Goal: Task Accomplishment & Management: Use online tool/utility

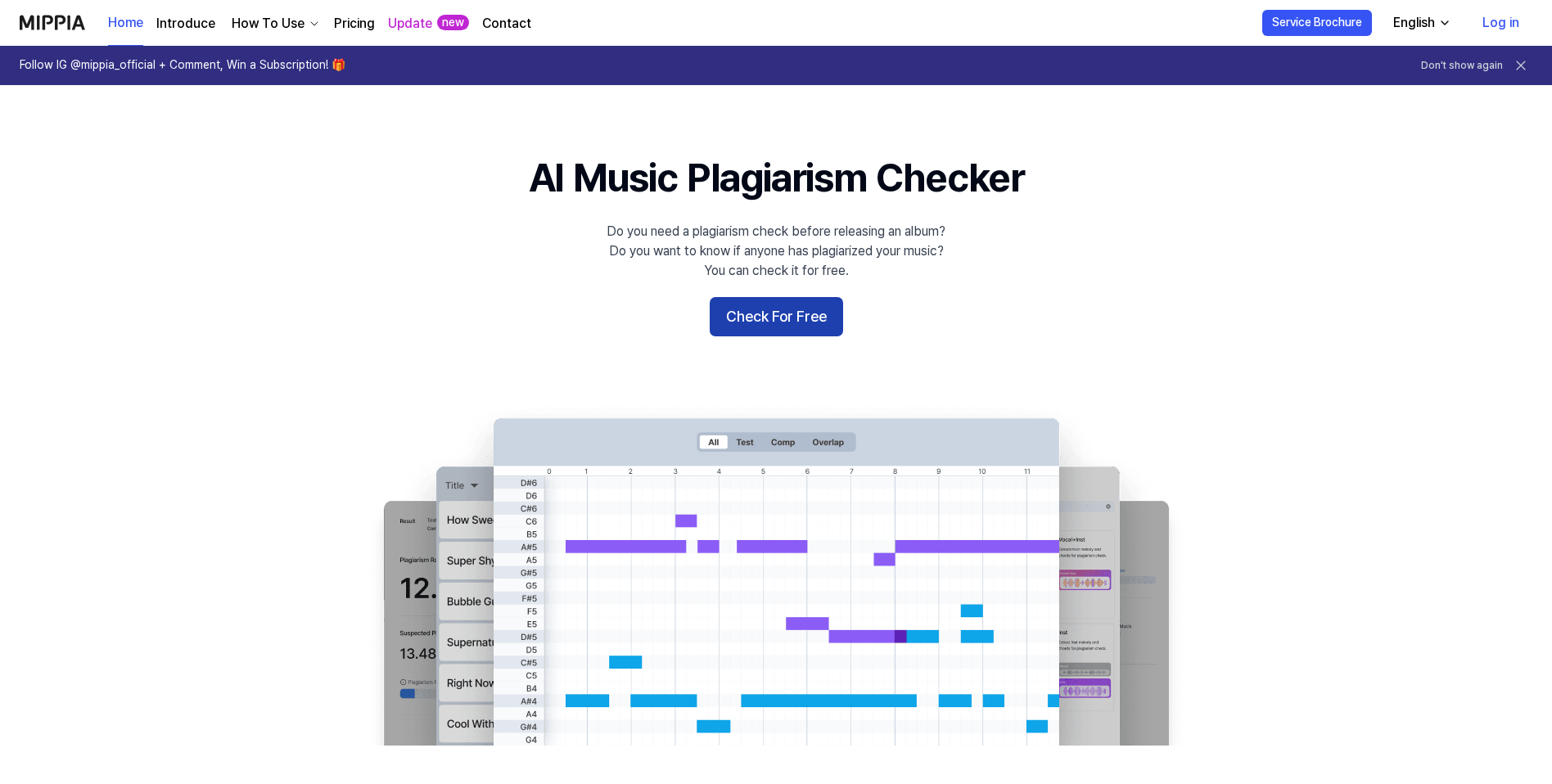
click at [775, 321] on button "Check For Free" at bounding box center [776, 317] width 134 height 40
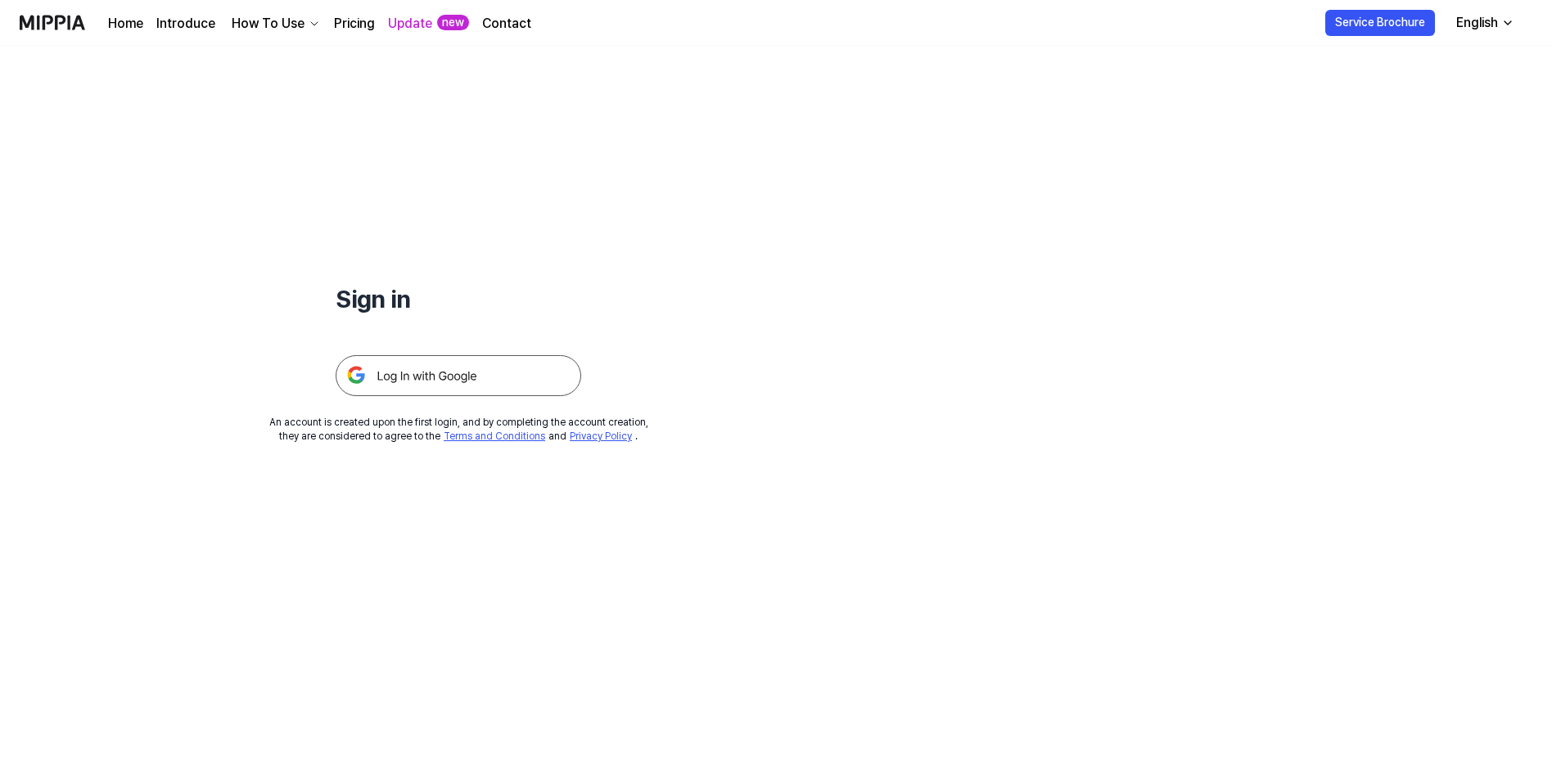
click at [464, 380] on img at bounding box center [458, 376] width 246 height 40
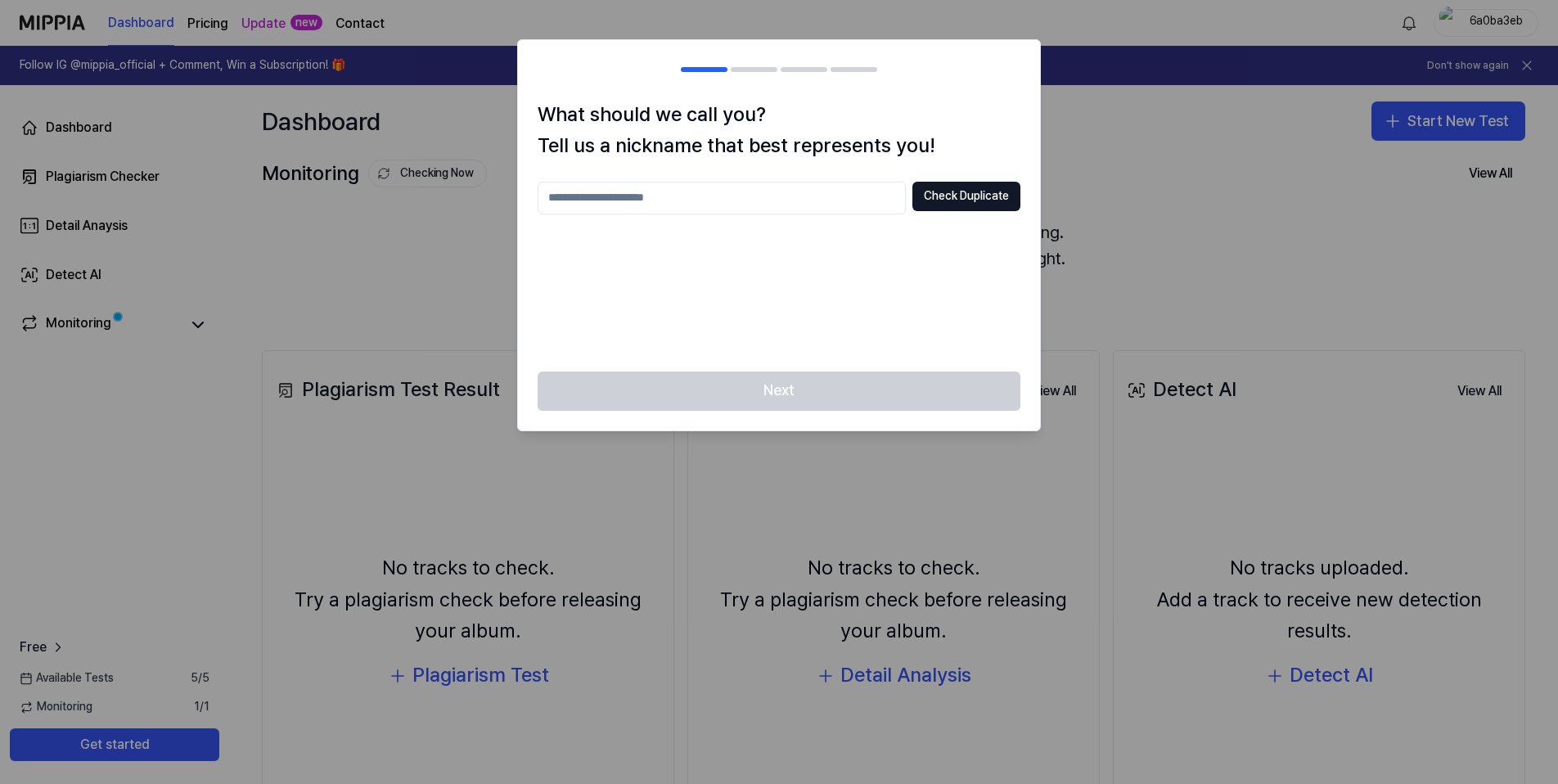
click at [662, 206] on input "text" at bounding box center [722, 197] width 368 height 33
type input "*"
click at [686, 196] on input "text" at bounding box center [722, 197] width 368 height 33
click at [642, 199] on input "****" at bounding box center [722, 197] width 368 height 33
type input "****"
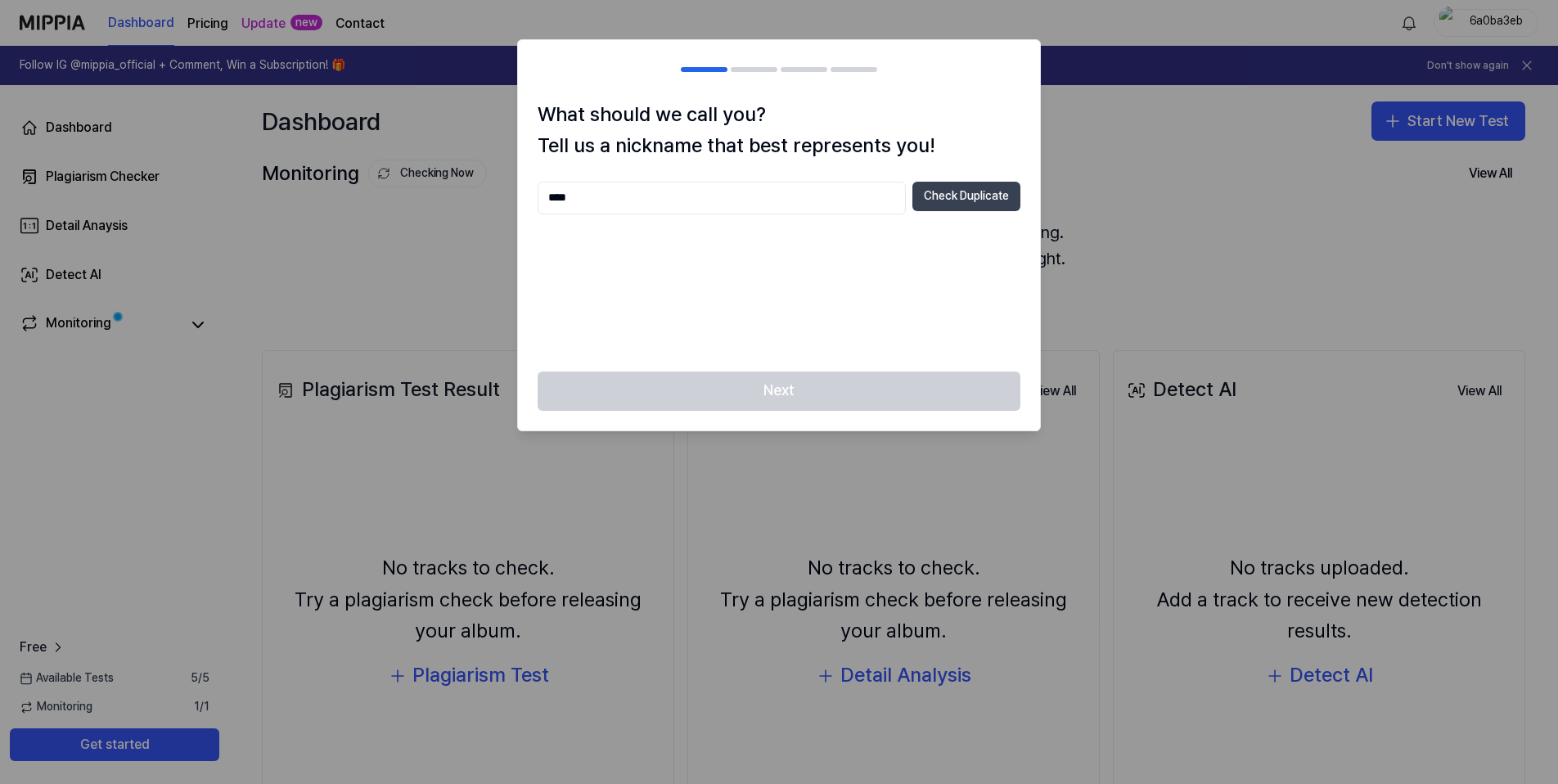
click at [962, 200] on button "Check Duplicate" at bounding box center [966, 195] width 108 height 29
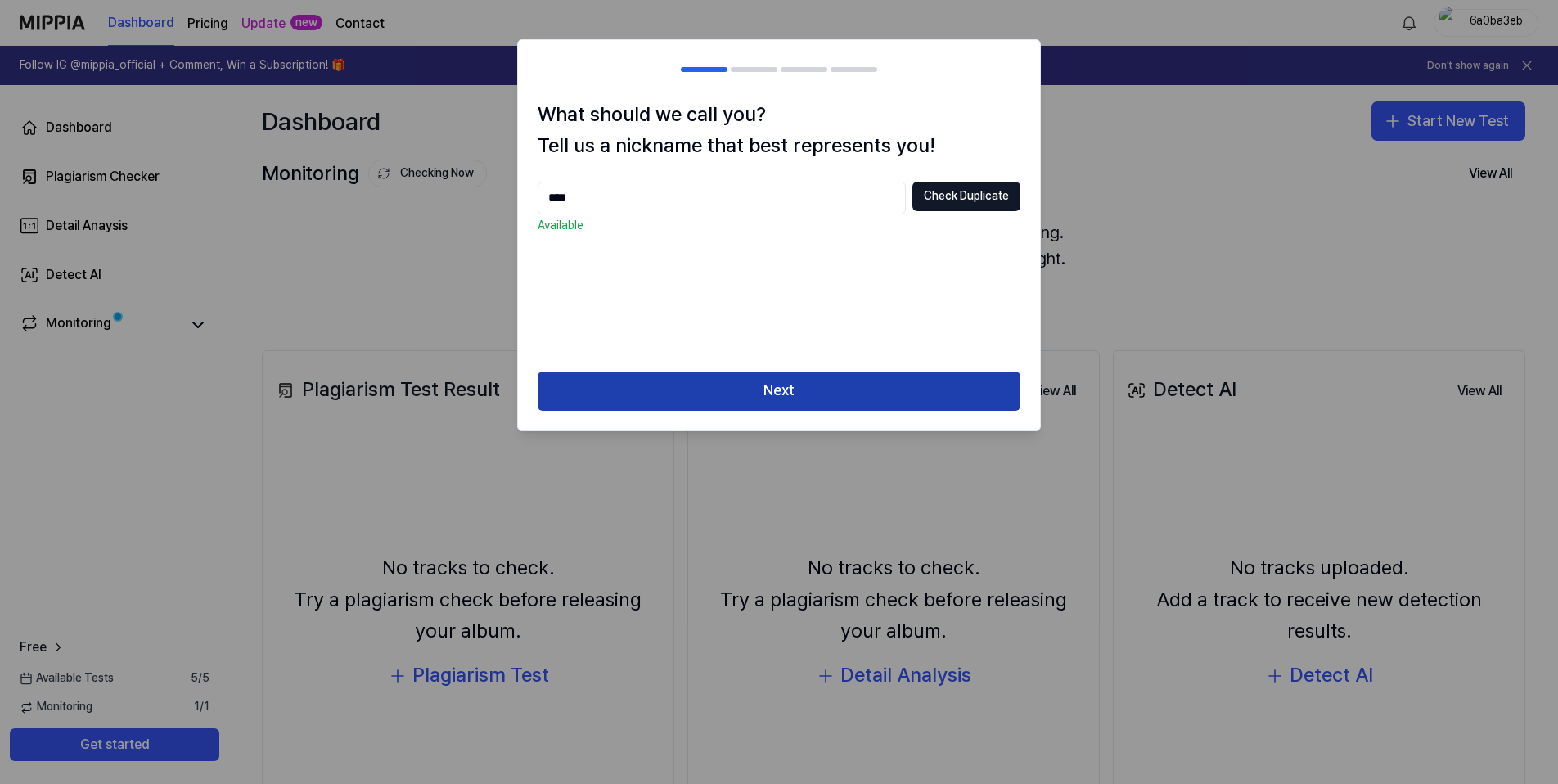
click at [795, 391] on button "Next" at bounding box center [779, 391] width 483 height 40
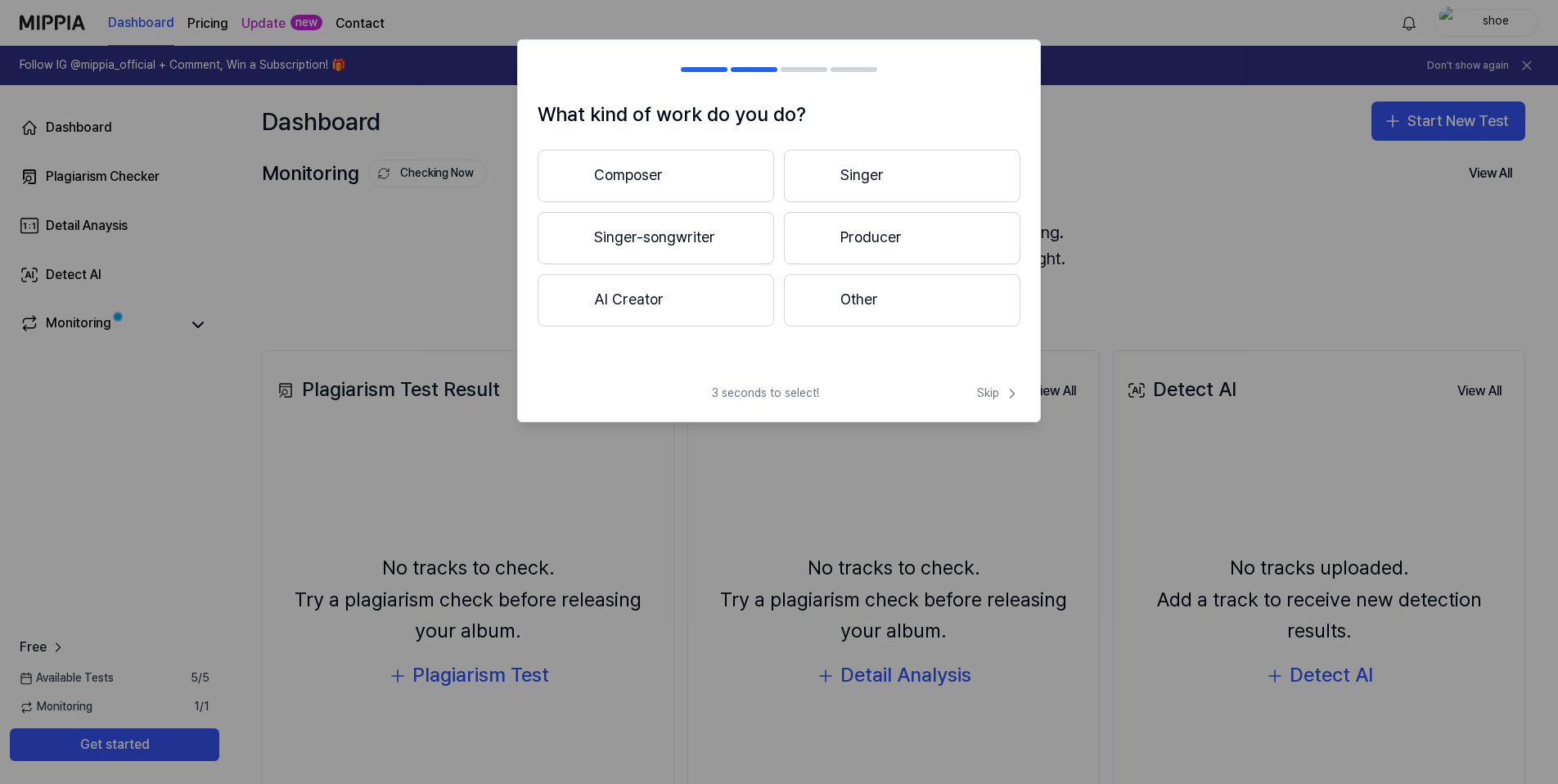
click at [692, 235] on button "Singer-songwriter" at bounding box center [656, 238] width 237 height 53
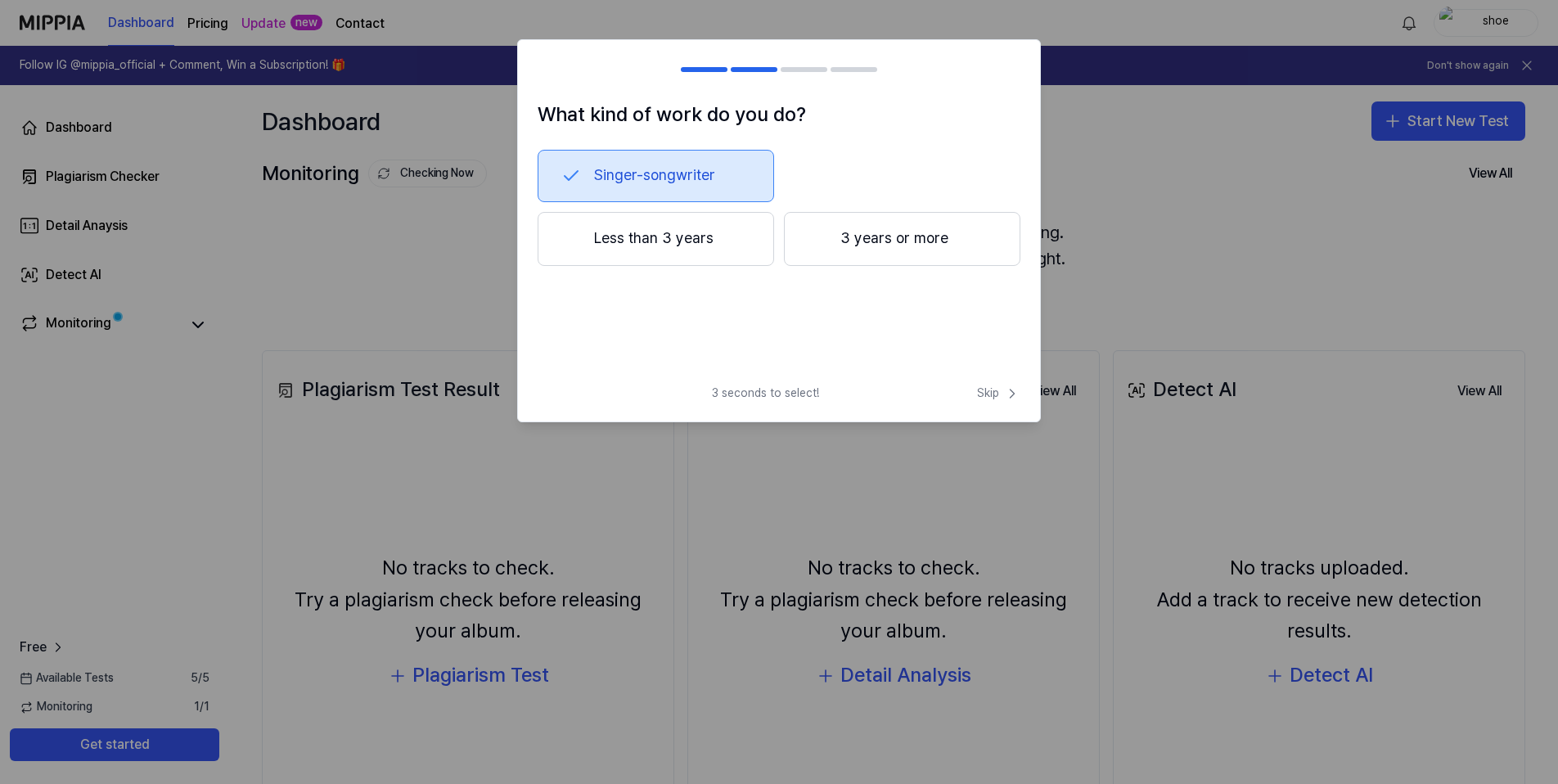
click at [900, 231] on button "3 years or more" at bounding box center [902, 238] width 237 height 54
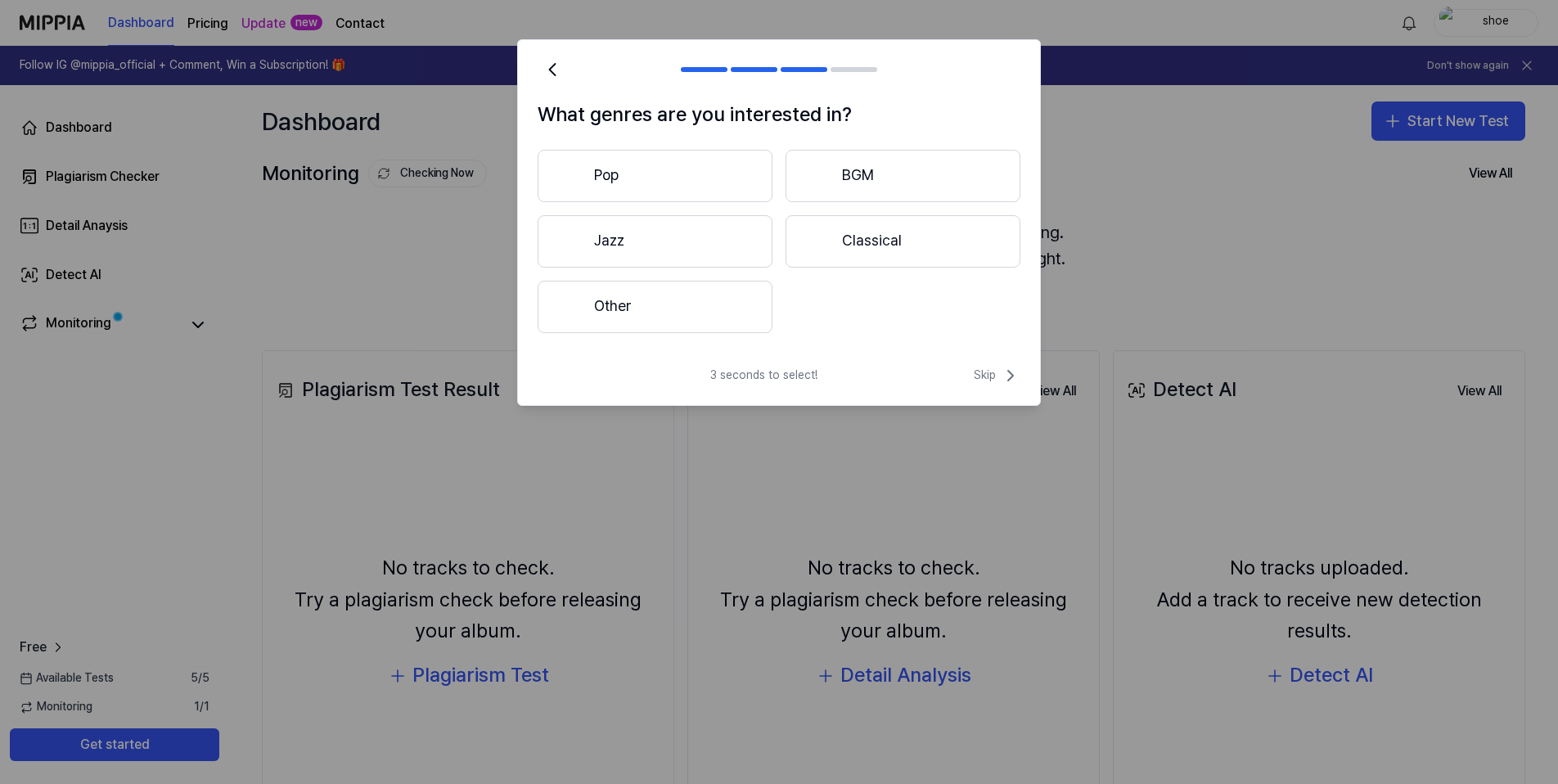
click at [648, 304] on button "Other" at bounding box center [655, 307] width 235 height 53
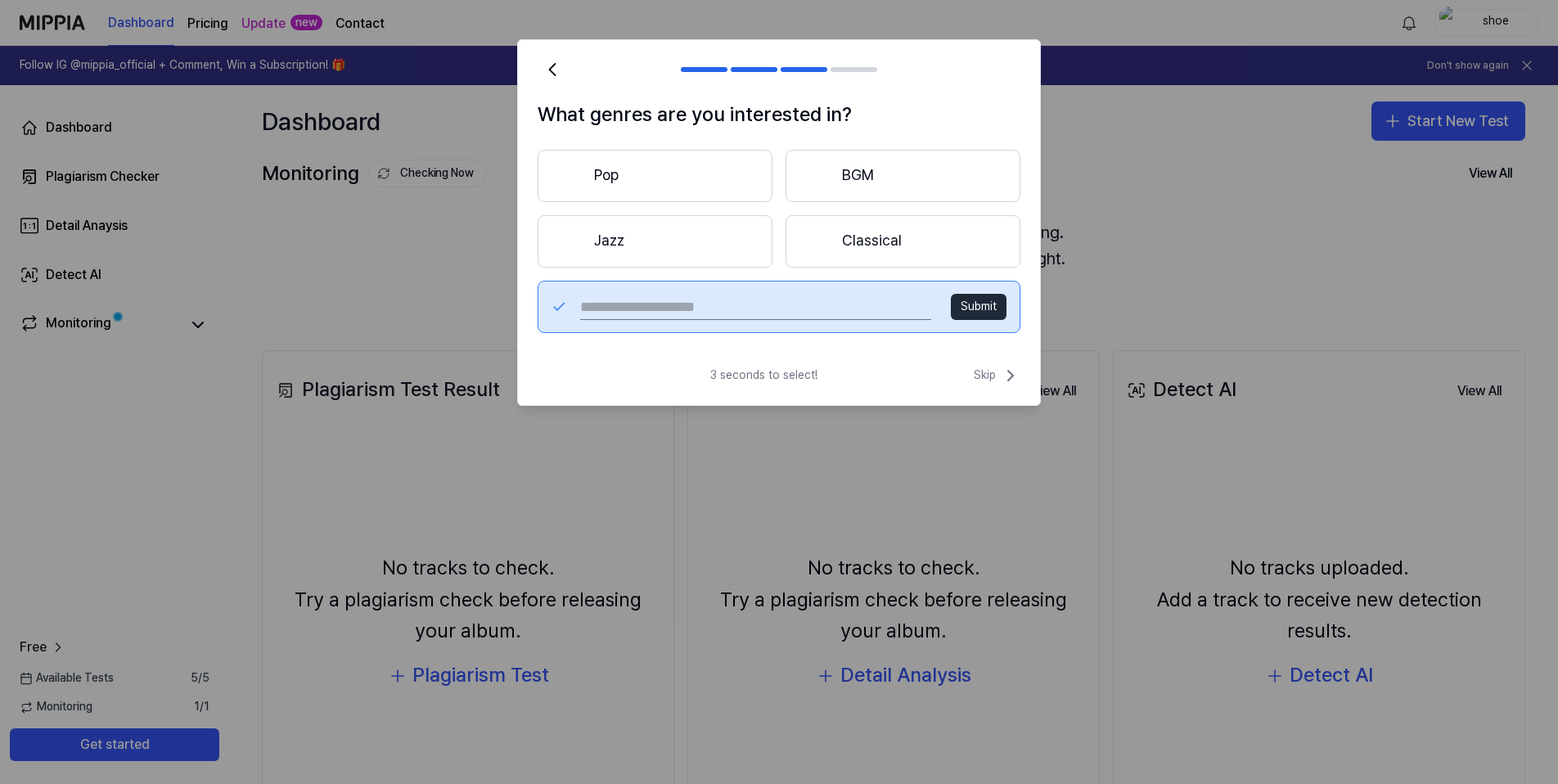
click at [636, 175] on button "Pop" at bounding box center [655, 176] width 235 height 53
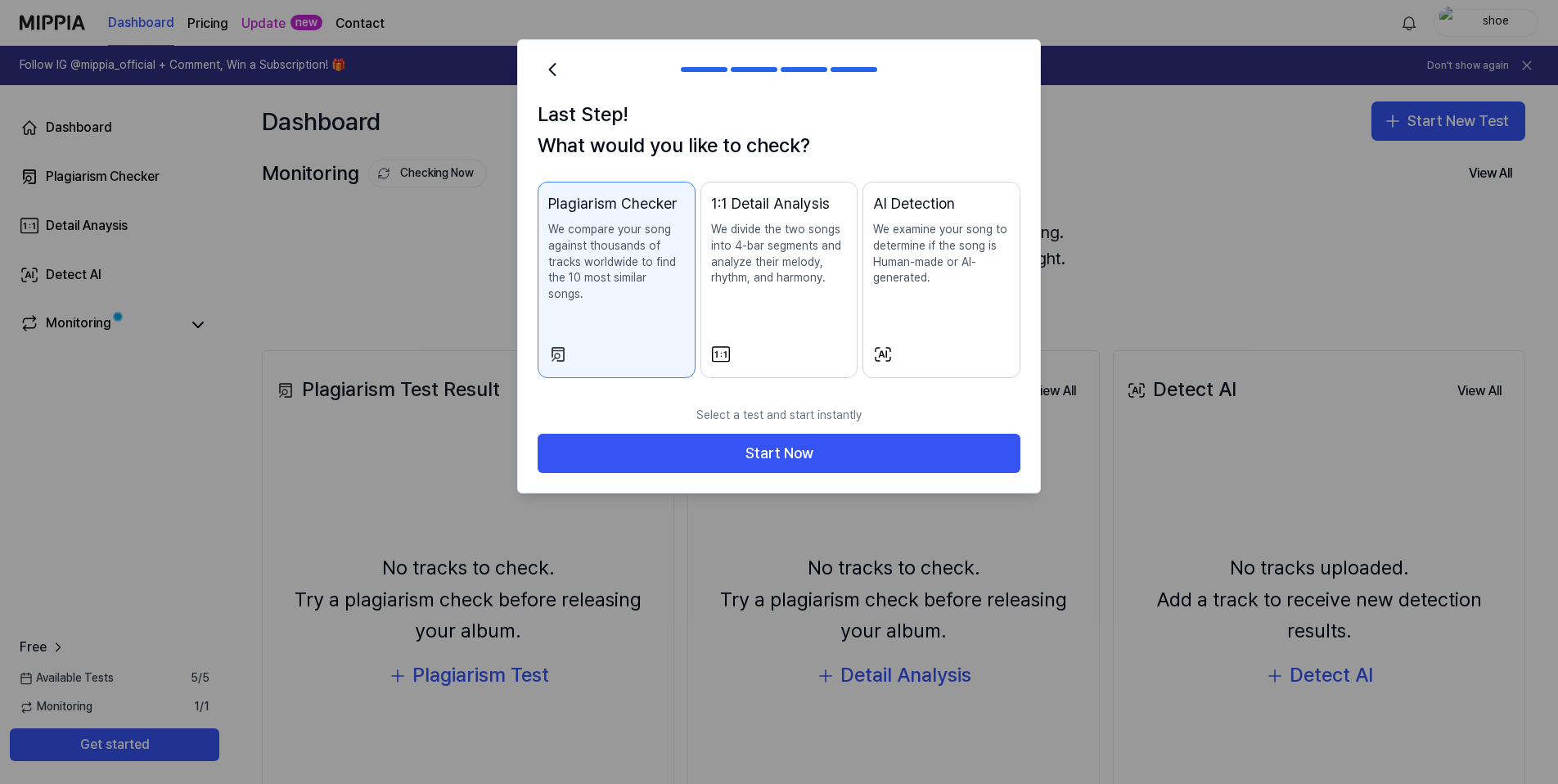
click at [618, 274] on p "We compare your song against thousands of tracks worldwide to find the 10 most …" at bounding box center [616, 261] width 136 height 80
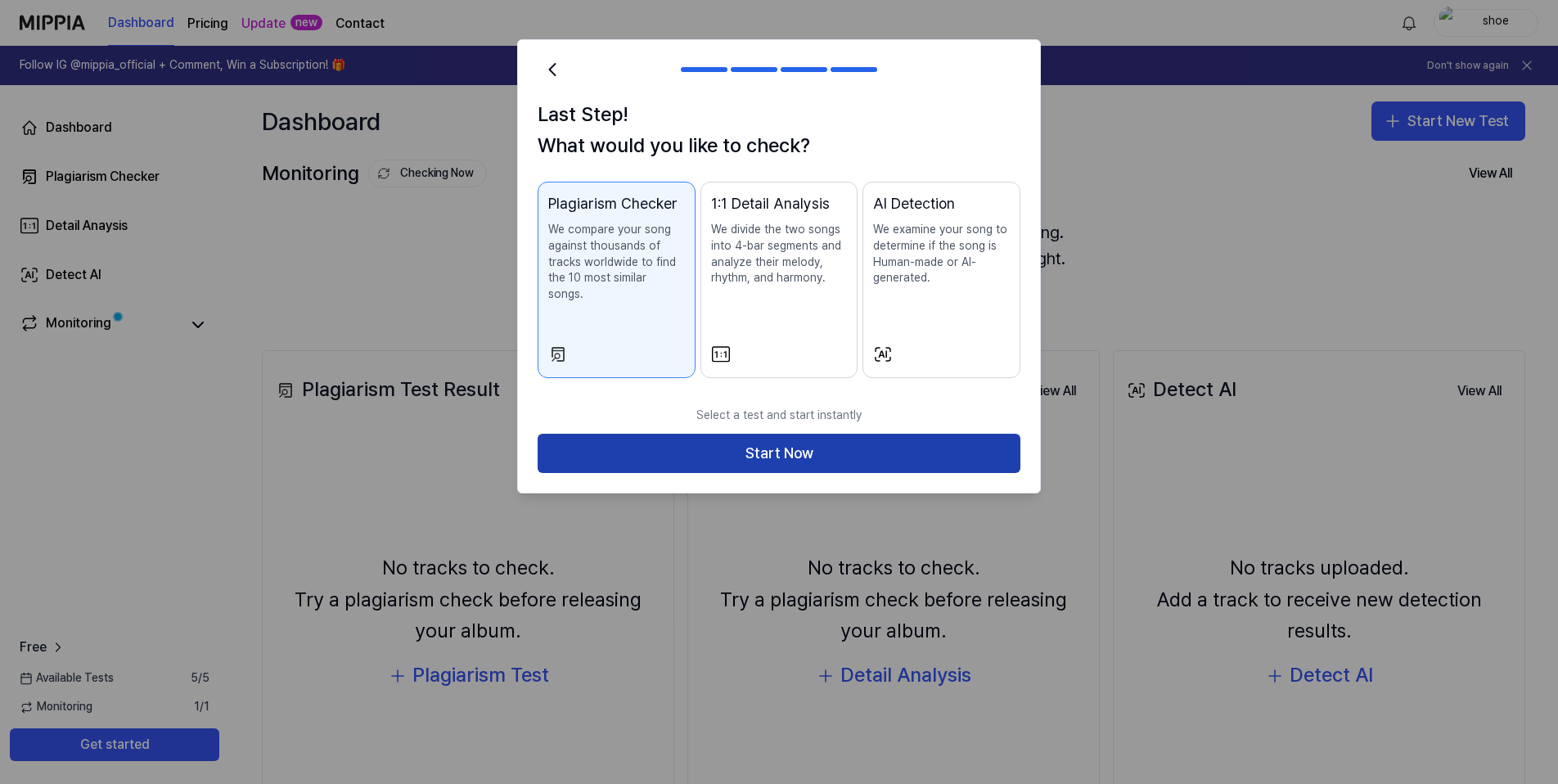
click at [748, 451] on button "Start Now" at bounding box center [779, 453] width 483 height 40
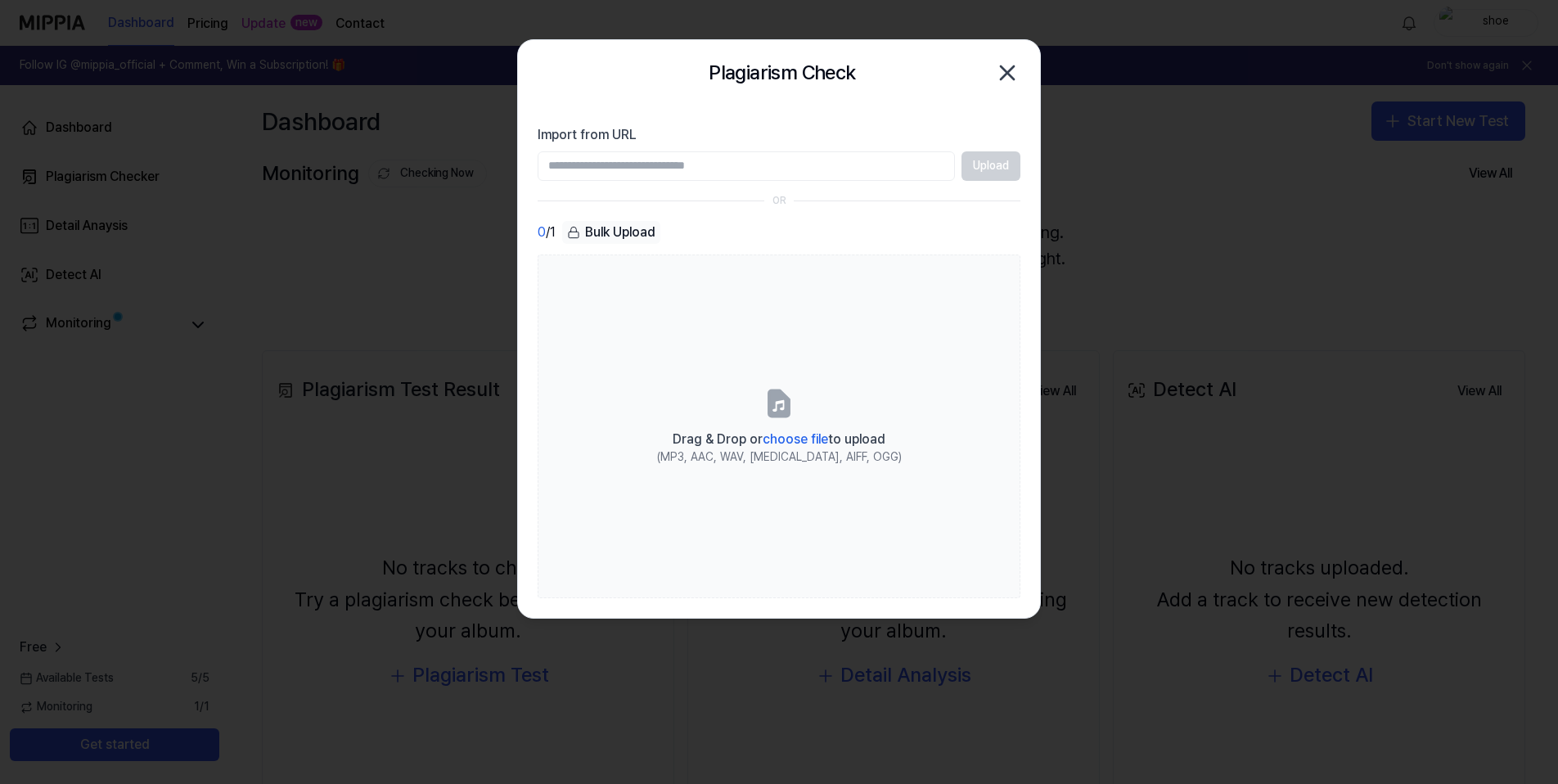
click at [767, 173] on input "Import from URL" at bounding box center [746, 165] width 417 height 29
click at [670, 176] on input "Import from URL" at bounding box center [746, 165] width 417 height 29
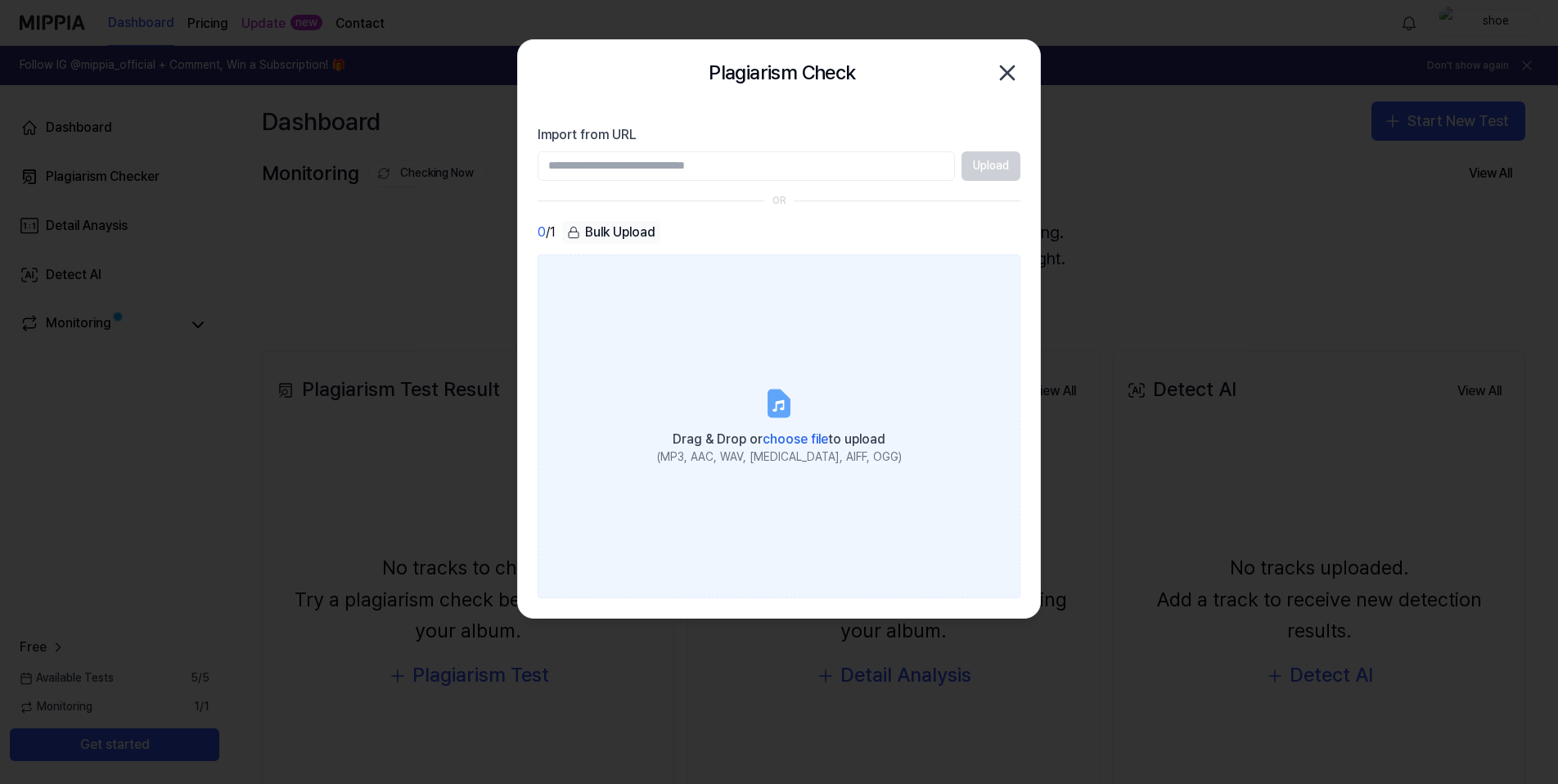
click at [792, 442] on span "choose file" at bounding box center [796, 439] width 65 height 16
click at [0, 0] on input "Drag & Drop or choose file to upload (MP3, AAC, WAV, FLAC, AIFF, OGG)" at bounding box center [0, 0] width 0 height 0
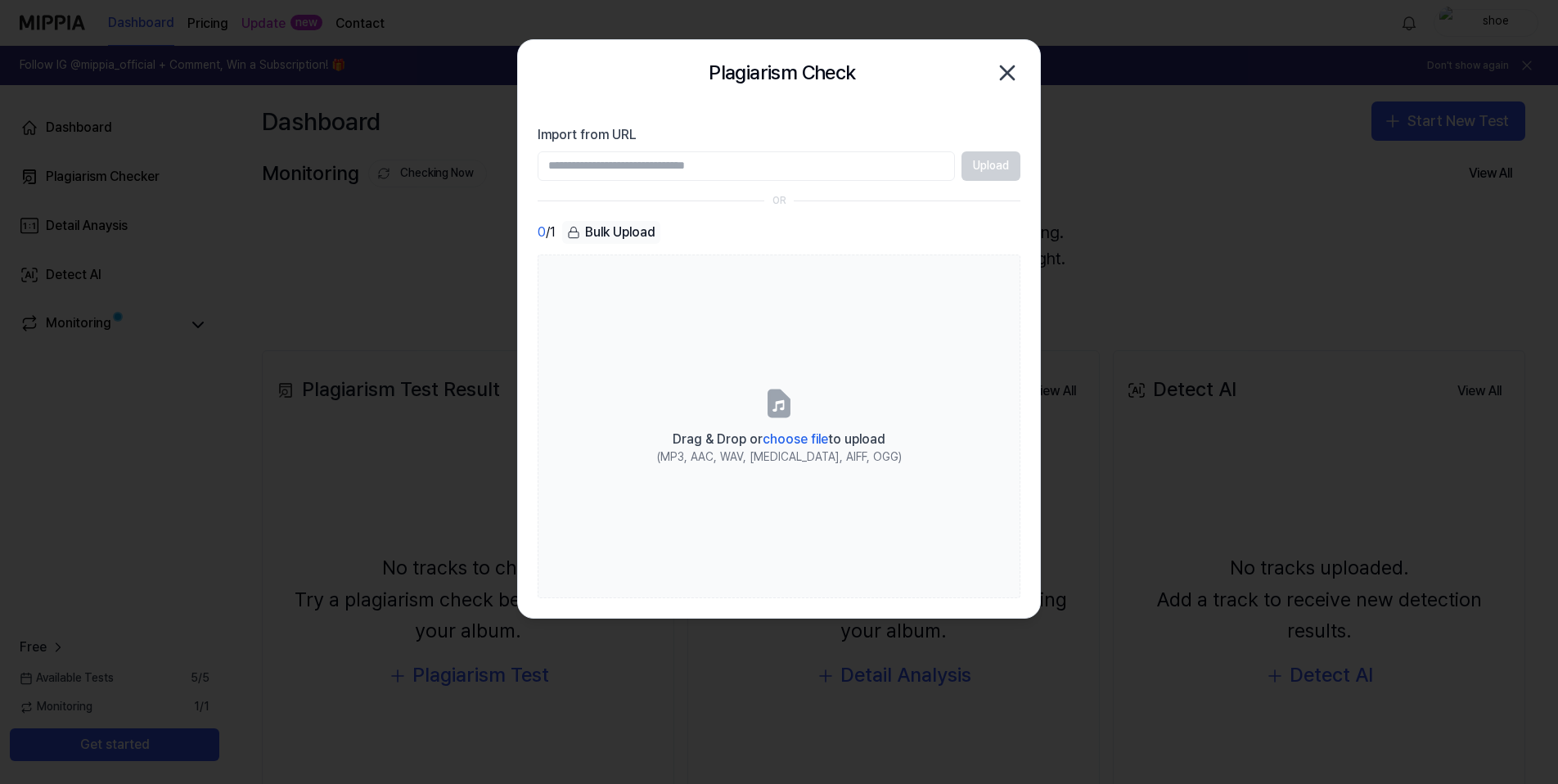
click at [625, 233] on div "Bulk Upload" at bounding box center [612, 232] width 99 height 23
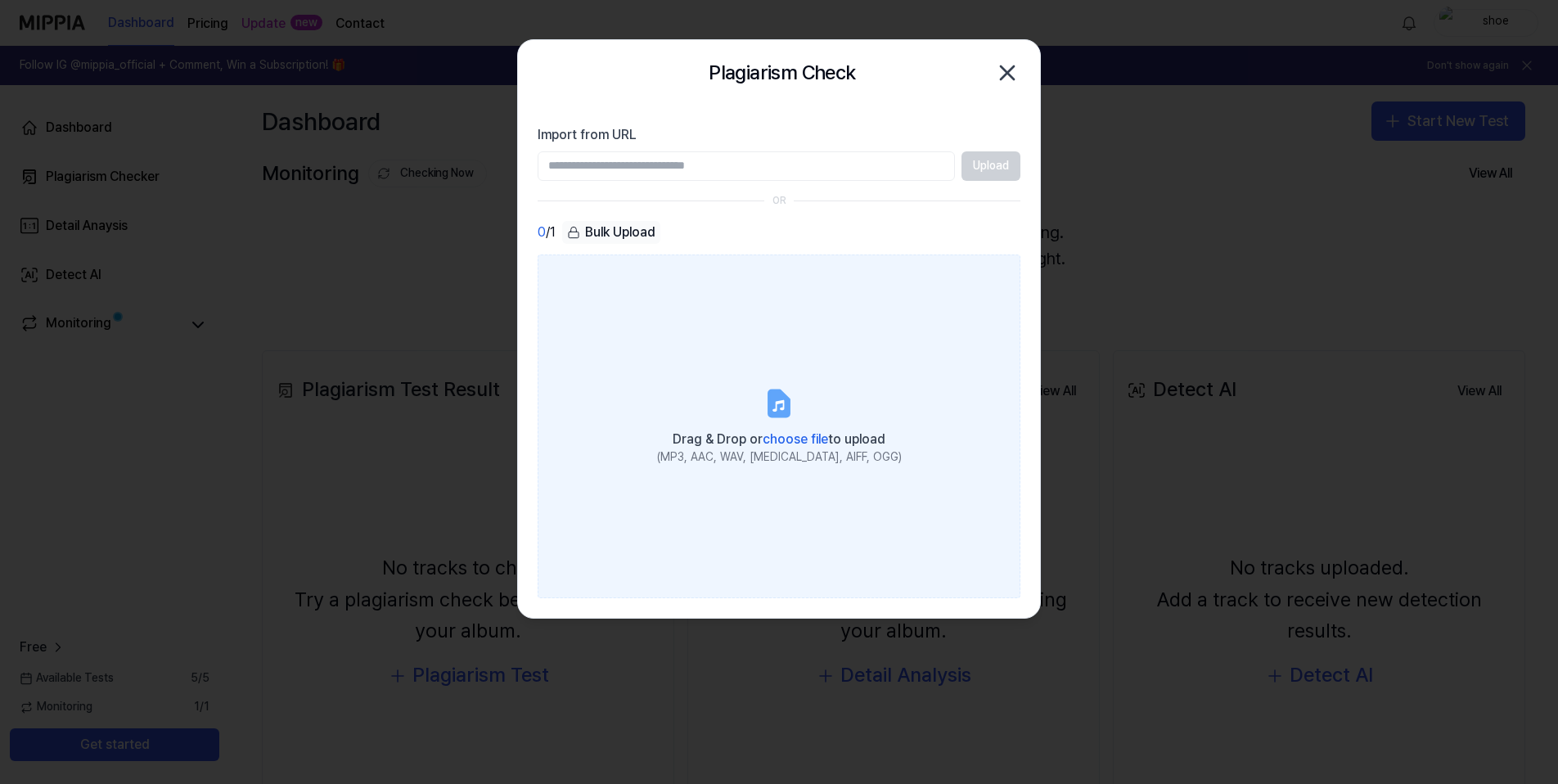
drag, startPoint x: 659, startPoint y: 402, endPoint x: 615, endPoint y: 414, distance: 45.6
drag, startPoint x: 615, startPoint y: 414, endPoint x: 783, endPoint y: 438, distance: 169.7
click at [783, 438] on span "choose file" at bounding box center [796, 439] width 65 height 16
click at [0, 0] on input "Drag & Drop or choose file to upload (MP3, AAC, WAV, FLAC, AIFF, OGG)" at bounding box center [0, 0] width 0 height 0
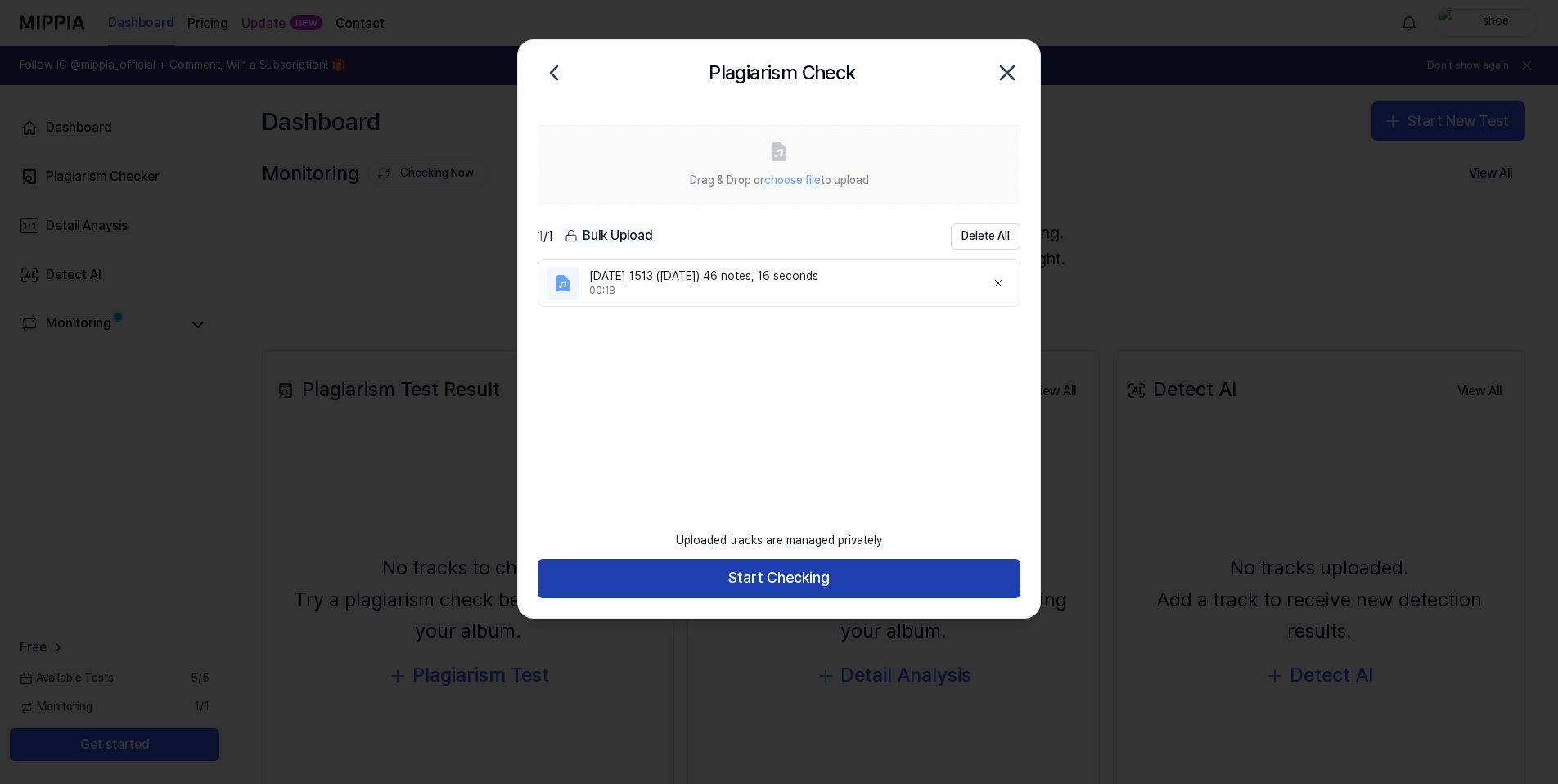
click at [814, 576] on button "Start Checking" at bounding box center [779, 578] width 483 height 40
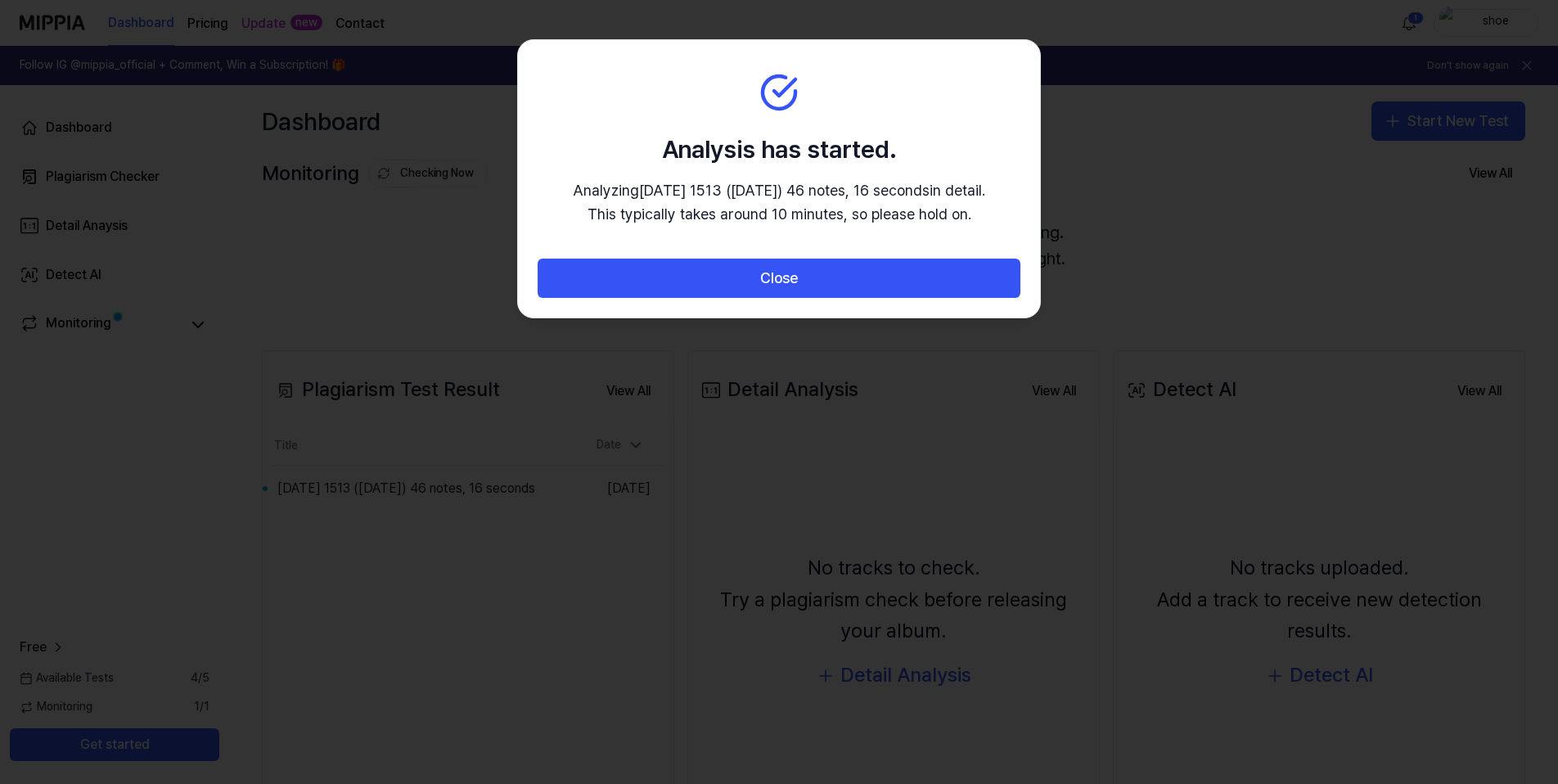
click at [1204, 223] on div at bounding box center [779, 392] width 1558 height 784
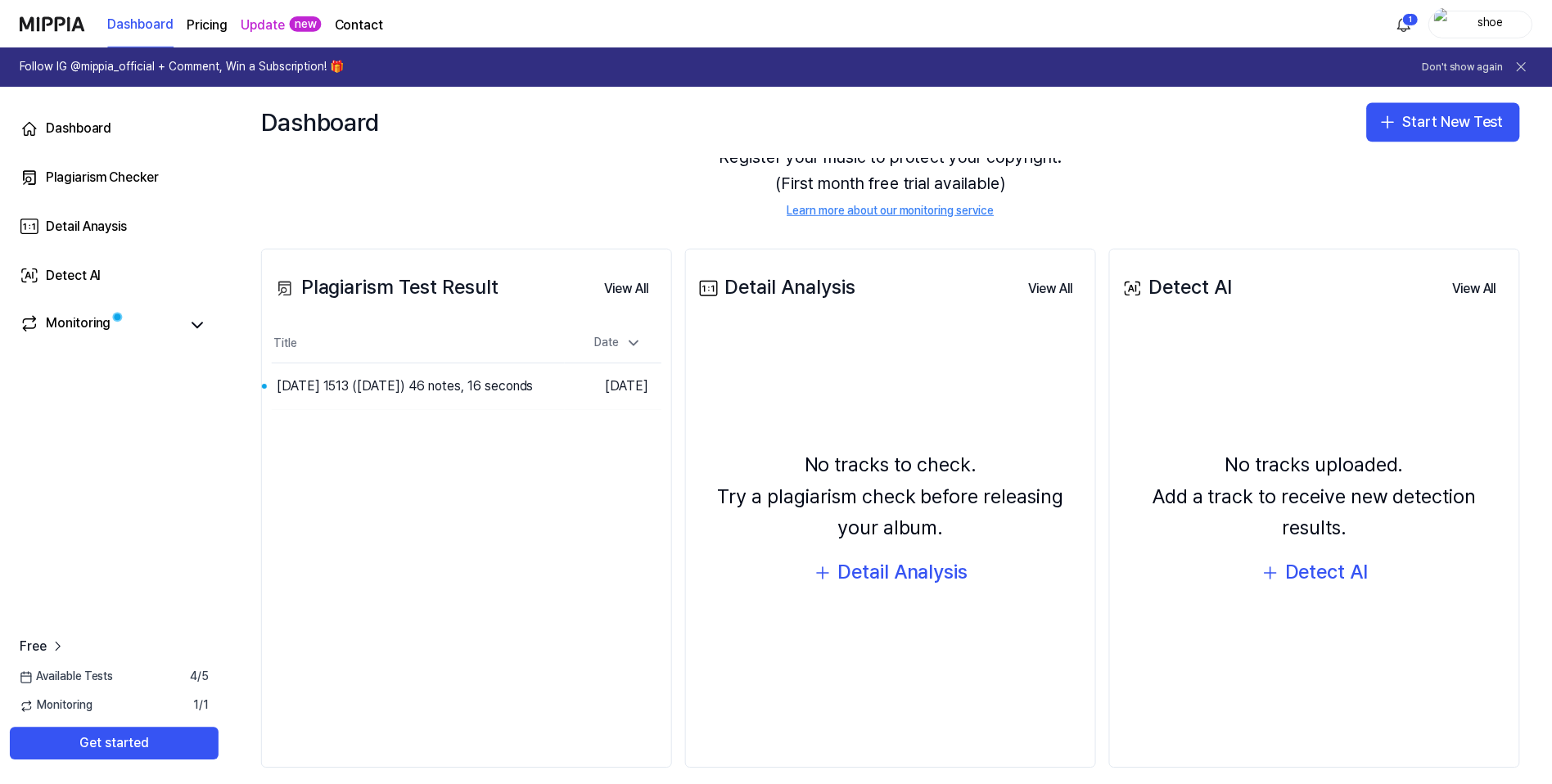
scroll to position [121, 0]
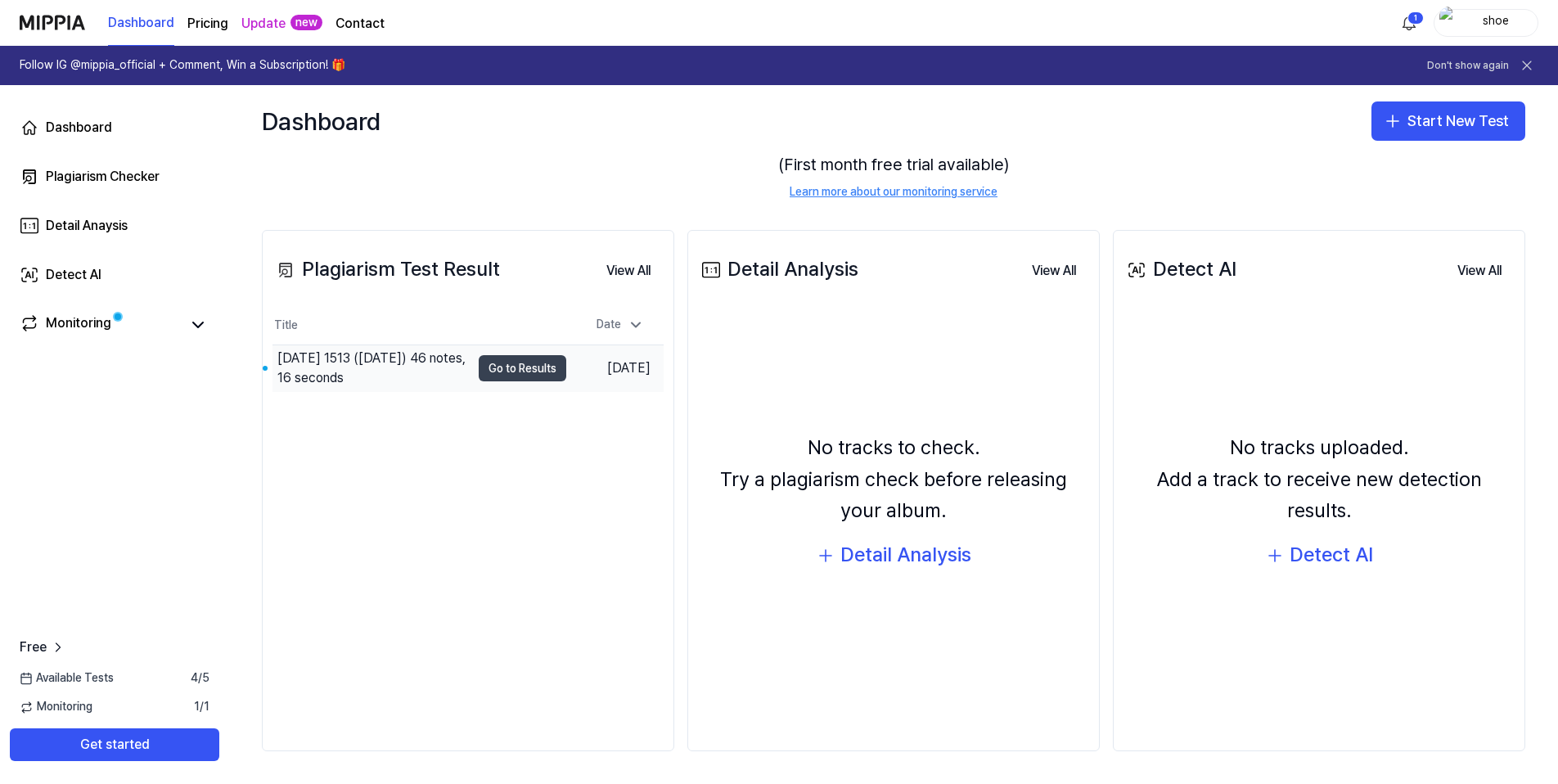
click at [511, 371] on button "Go to Results" at bounding box center [522, 369] width 87 height 26
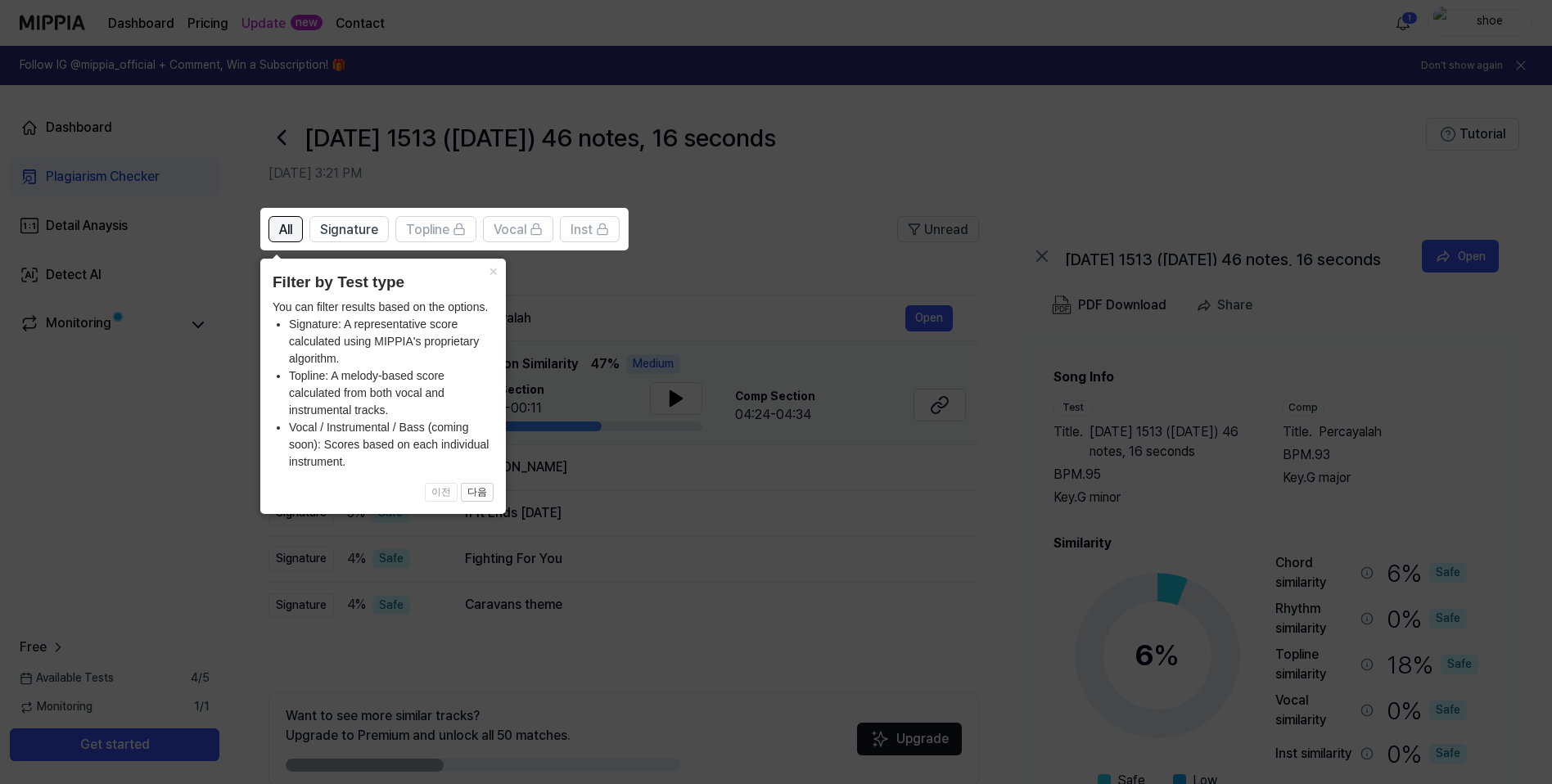
click at [289, 231] on span "All" at bounding box center [285, 230] width 13 height 19
click at [703, 282] on icon at bounding box center [779, 392] width 1558 height 784
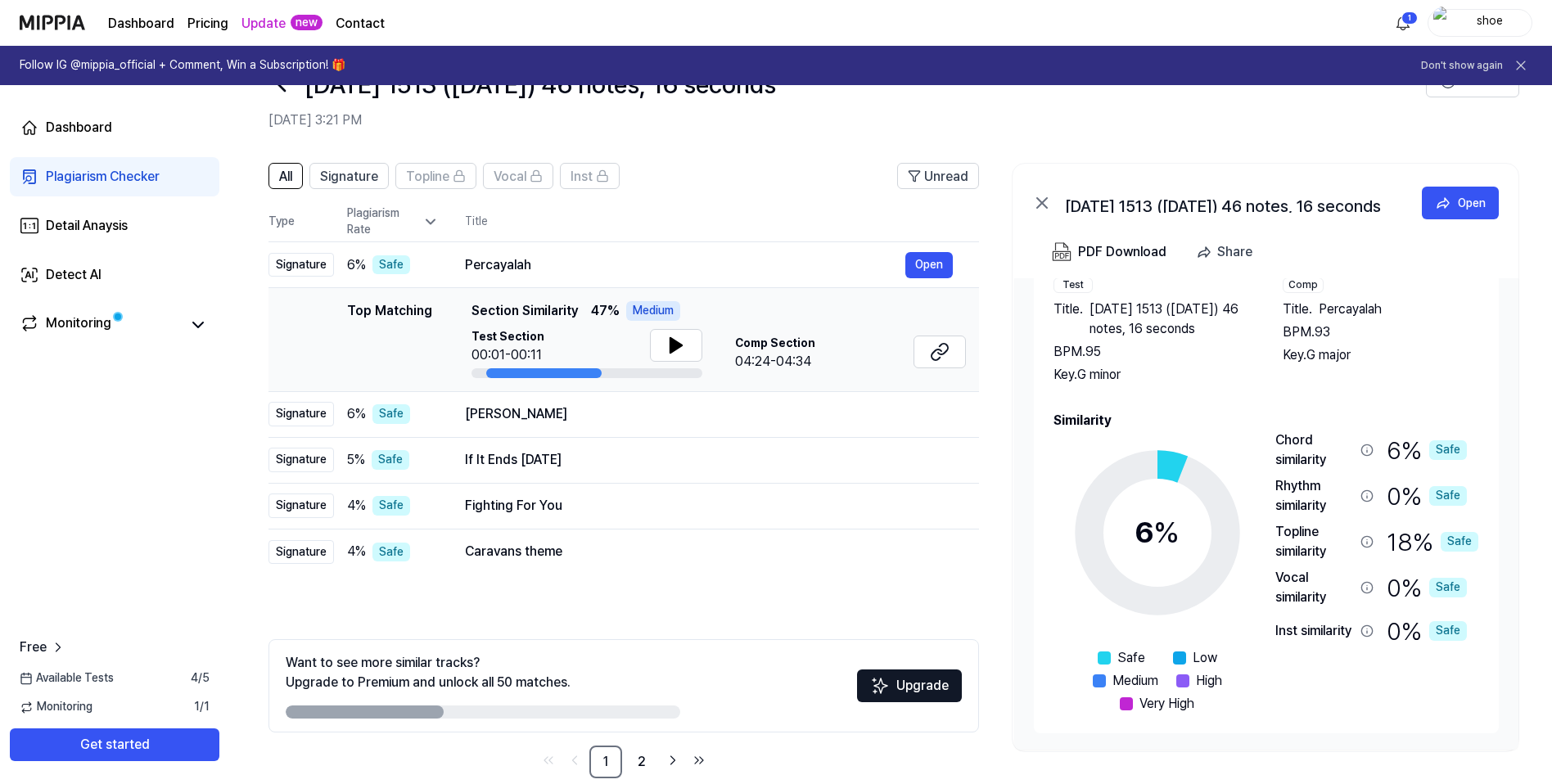
scroll to position [80, 0]
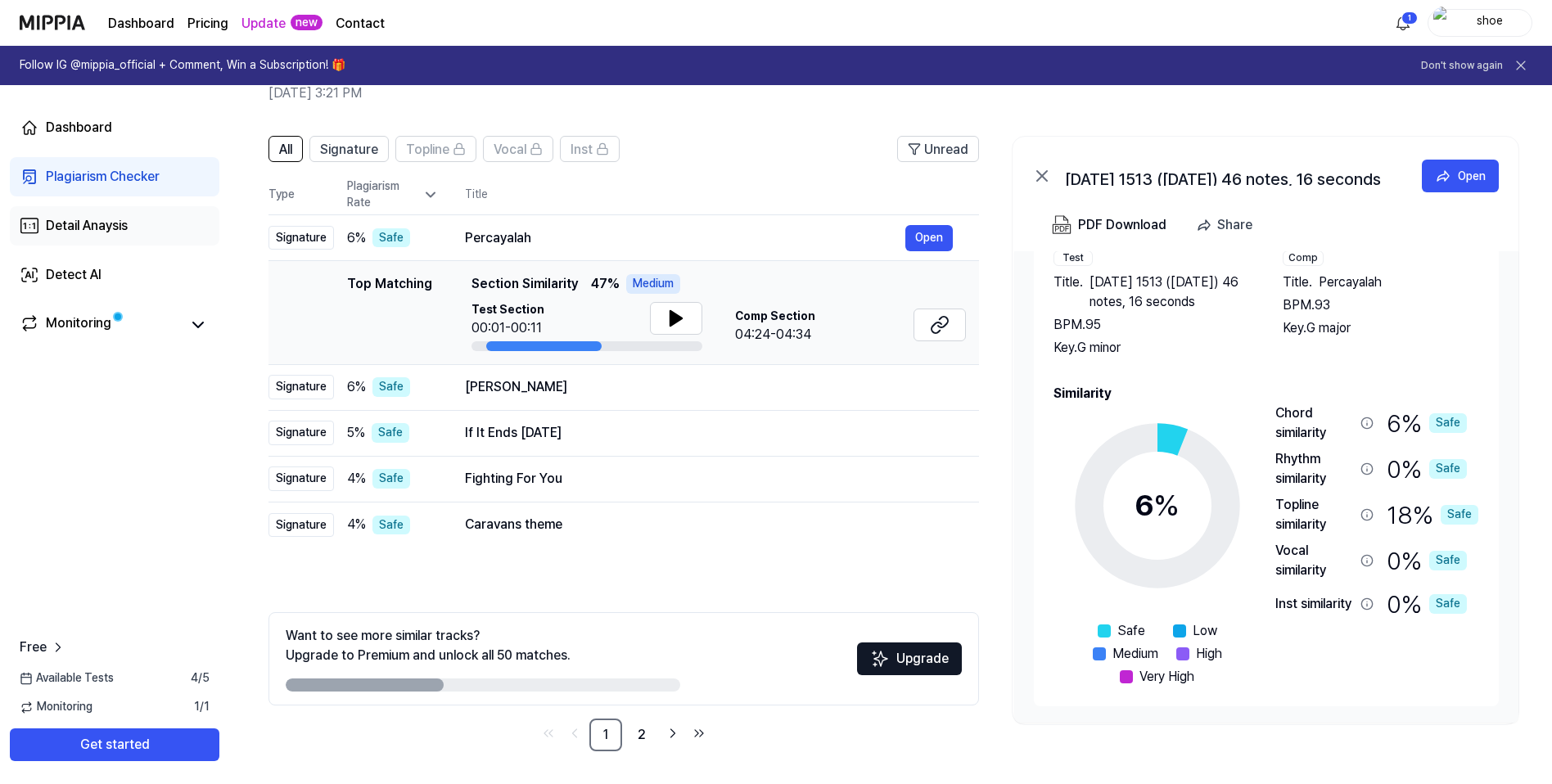
click at [99, 226] on div "Detail Anaysis" at bounding box center [86, 225] width 82 height 19
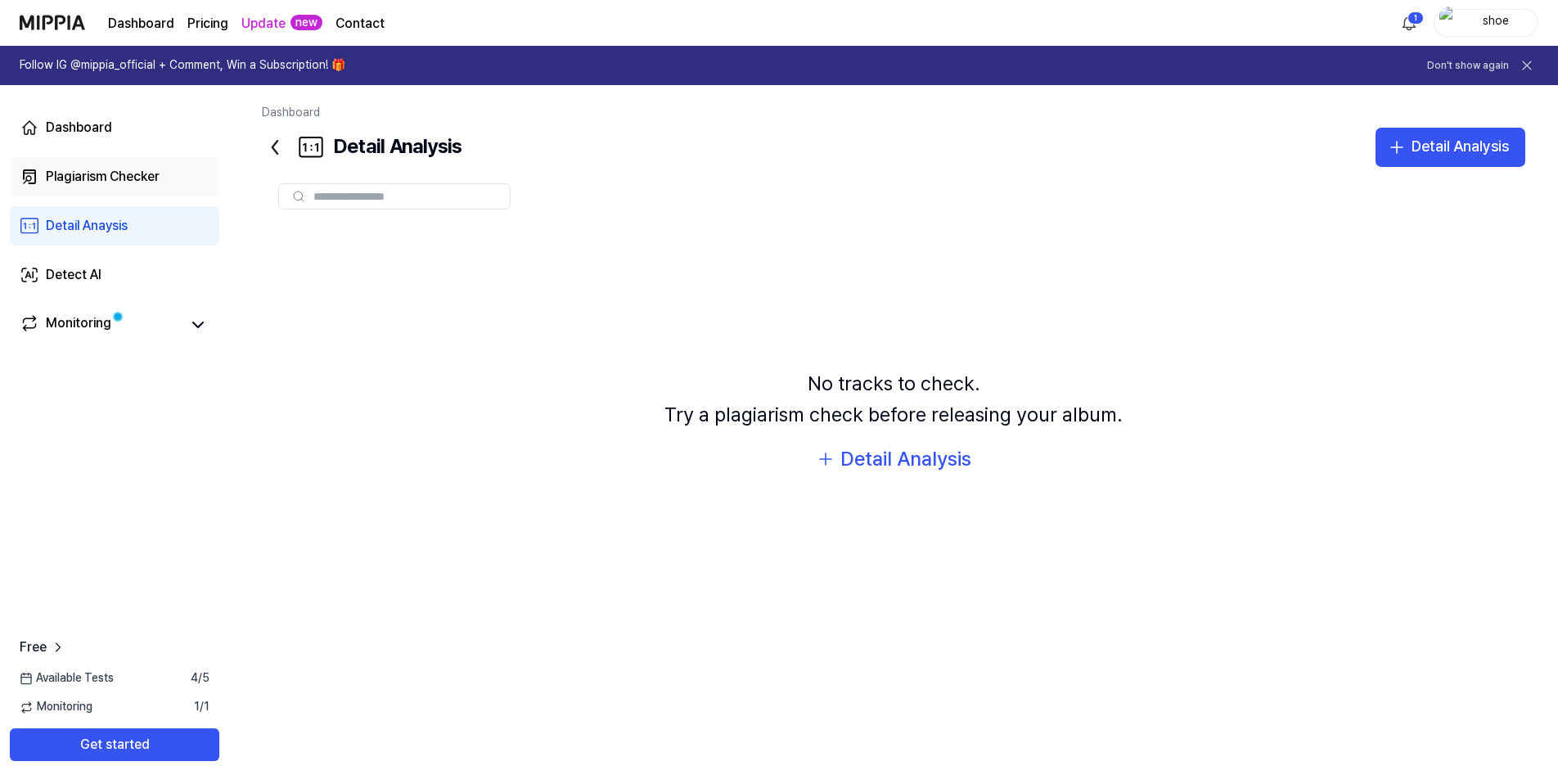
click at [100, 174] on div "Plagiarism Checker" at bounding box center [102, 177] width 114 height 19
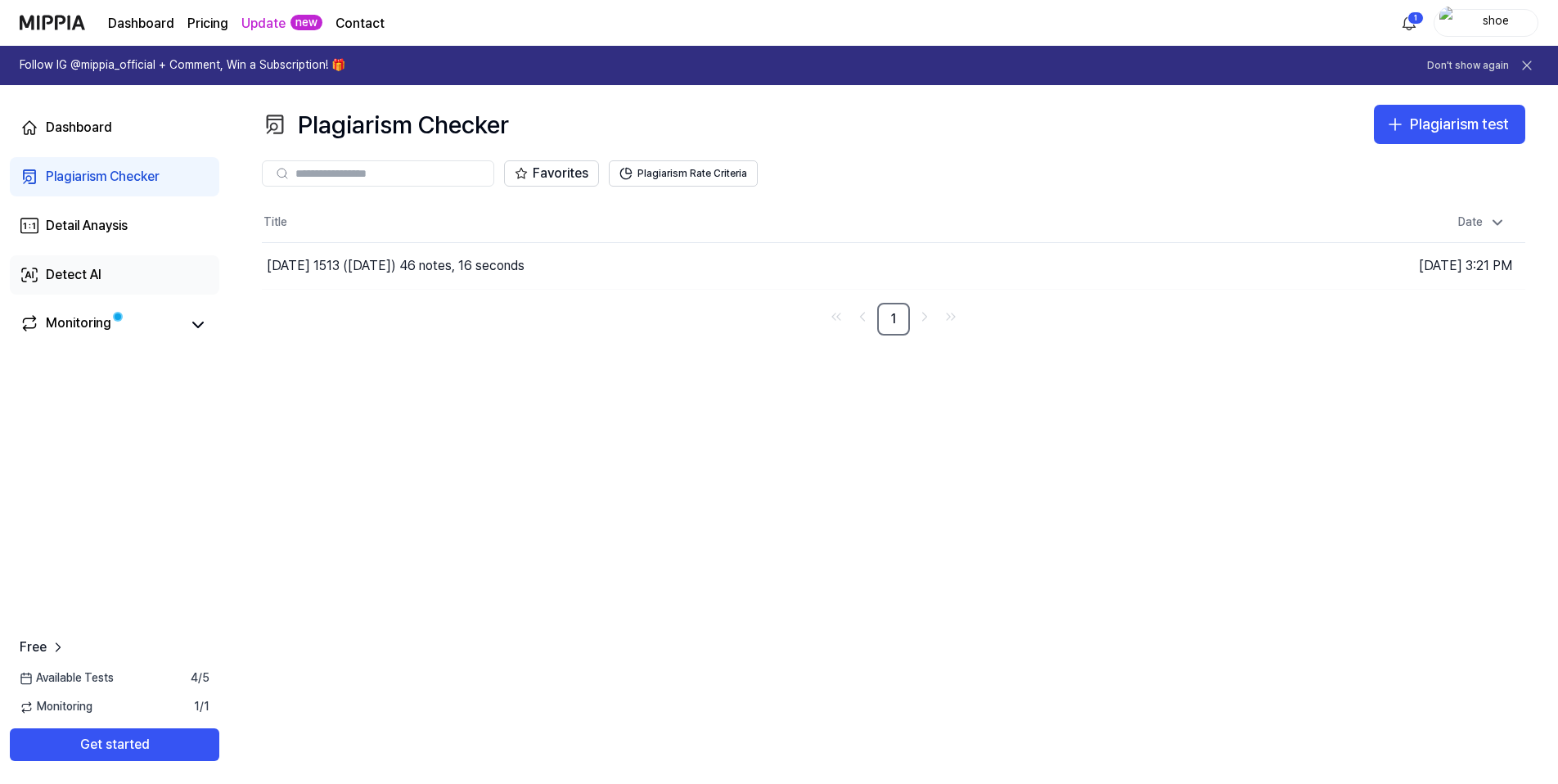
click at [71, 274] on div "Detect AI" at bounding box center [73, 275] width 55 height 19
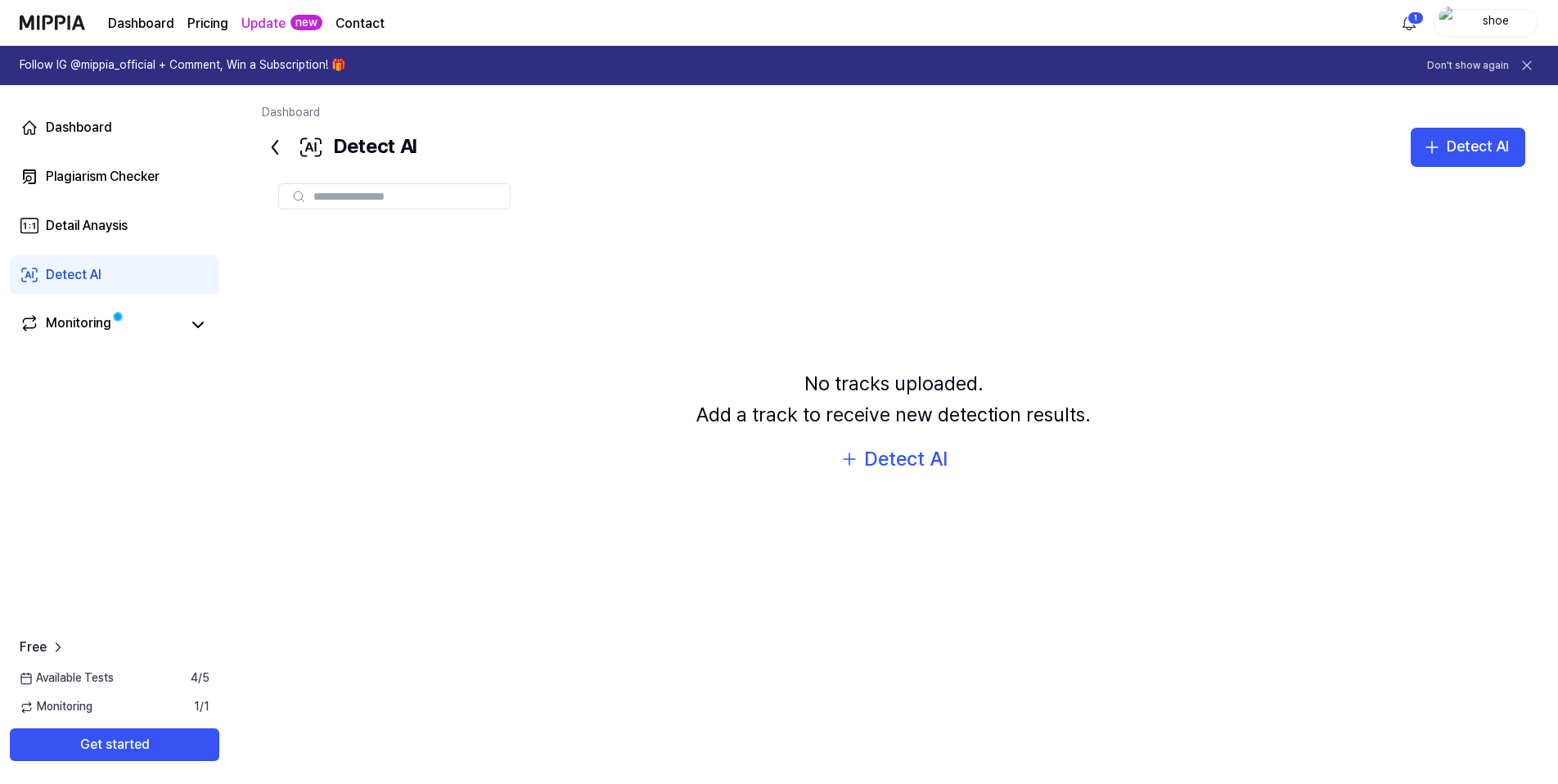
click at [848, 350] on div "No tracks uploaded. Add a track to receive new detection results. Detect AI" at bounding box center [894, 421] width 1264 height 392
click at [895, 462] on div "Detect AI" at bounding box center [906, 458] width 84 height 31
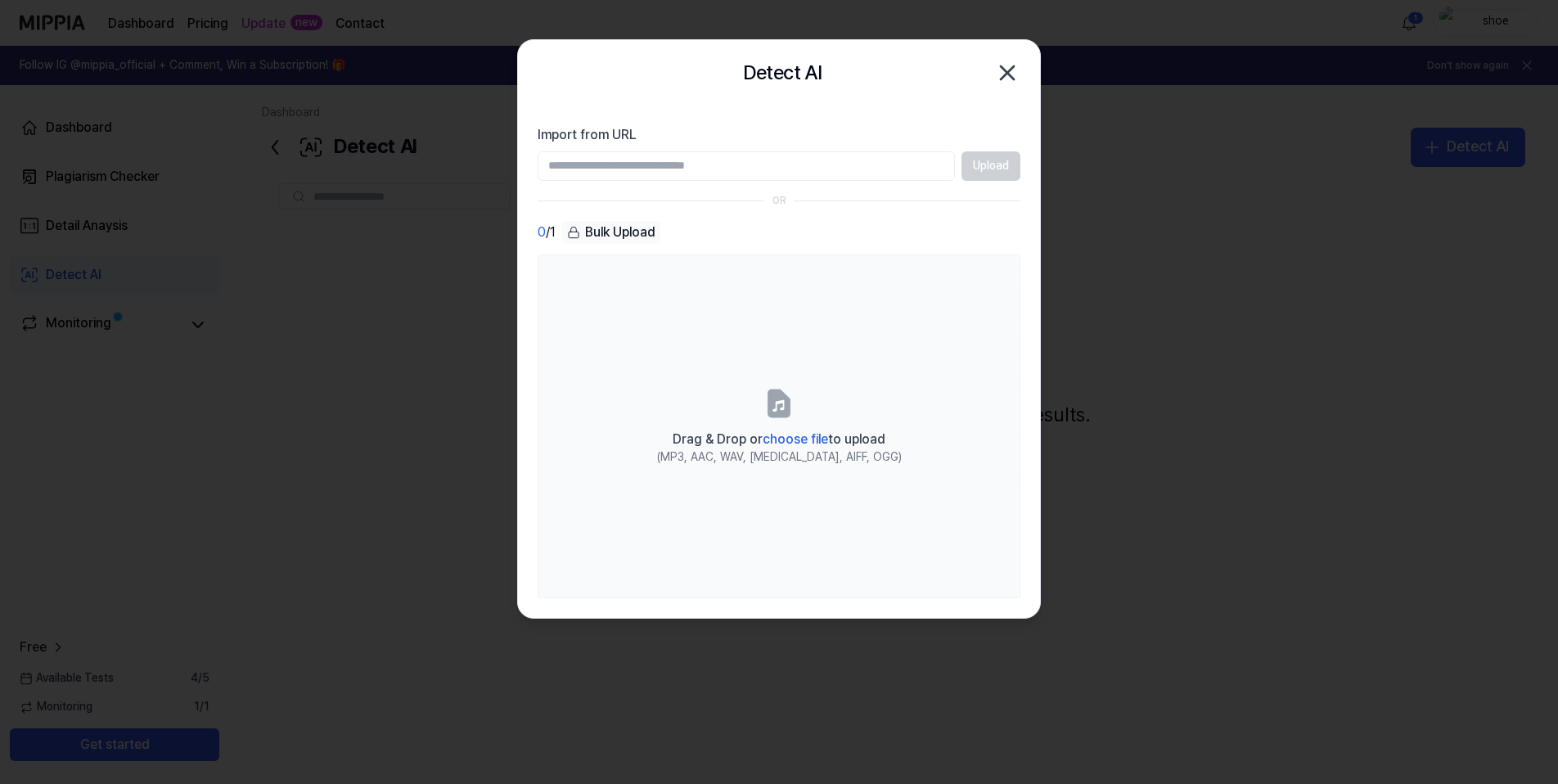
drag, startPoint x: 626, startPoint y: 238, endPoint x: 617, endPoint y: 238, distance: 9.0
click at [617, 238] on div "Bulk Upload" at bounding box center [612, 232] width 99 height 23
click at [622, 233] on div "Bulk Upload" at bounding box center [612, 232] width 99 height 23
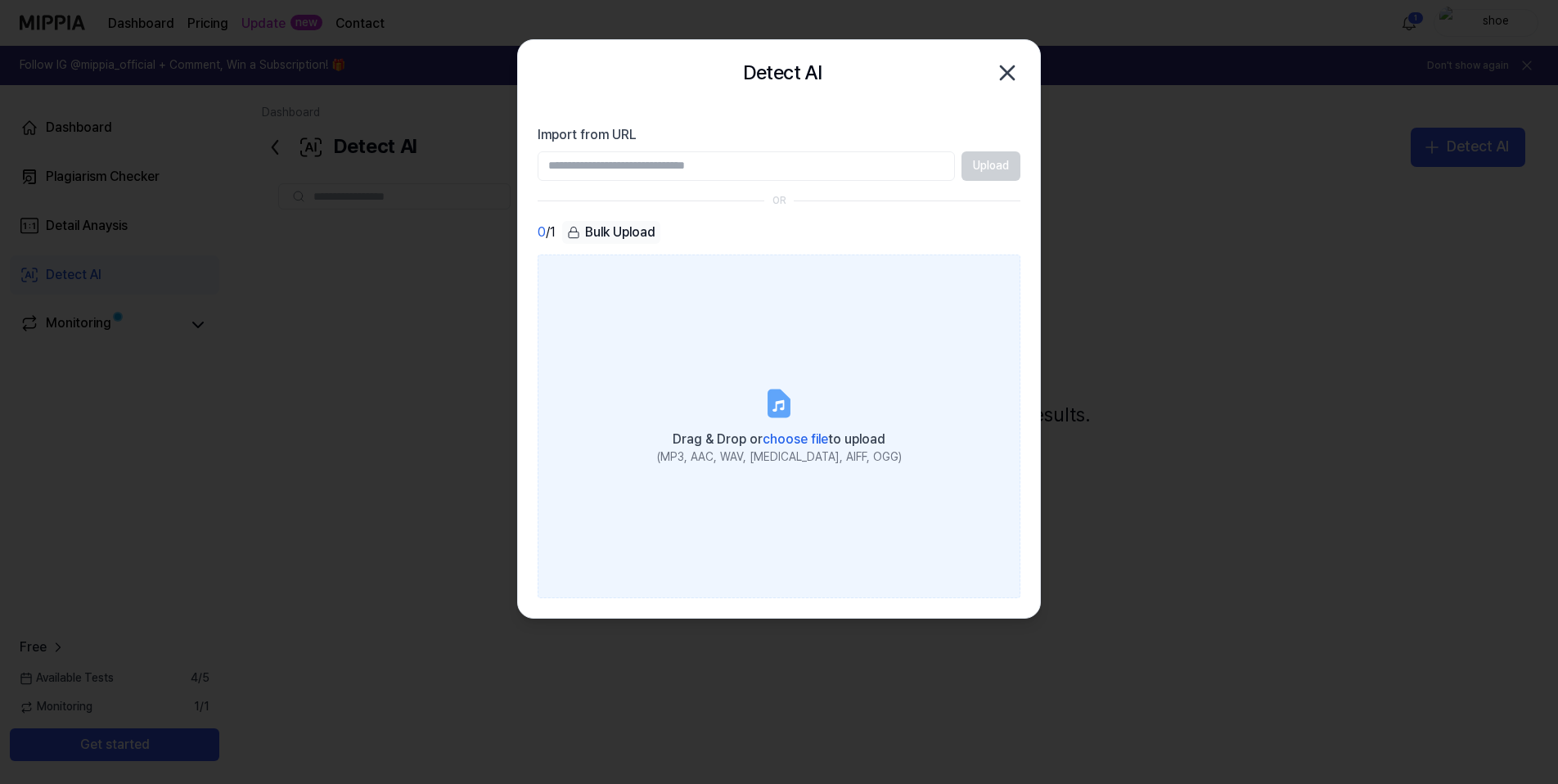
click at [791, 436] on span "choose file" at bounding box center [796, 439] width 65 height 16
click at [0, 0] on input "Drag & Drop or choose file to upload (MP3, AAC, WAV, FLAC, AIFF, OGG)" at bounding box center [0, 0] width 0 height 0
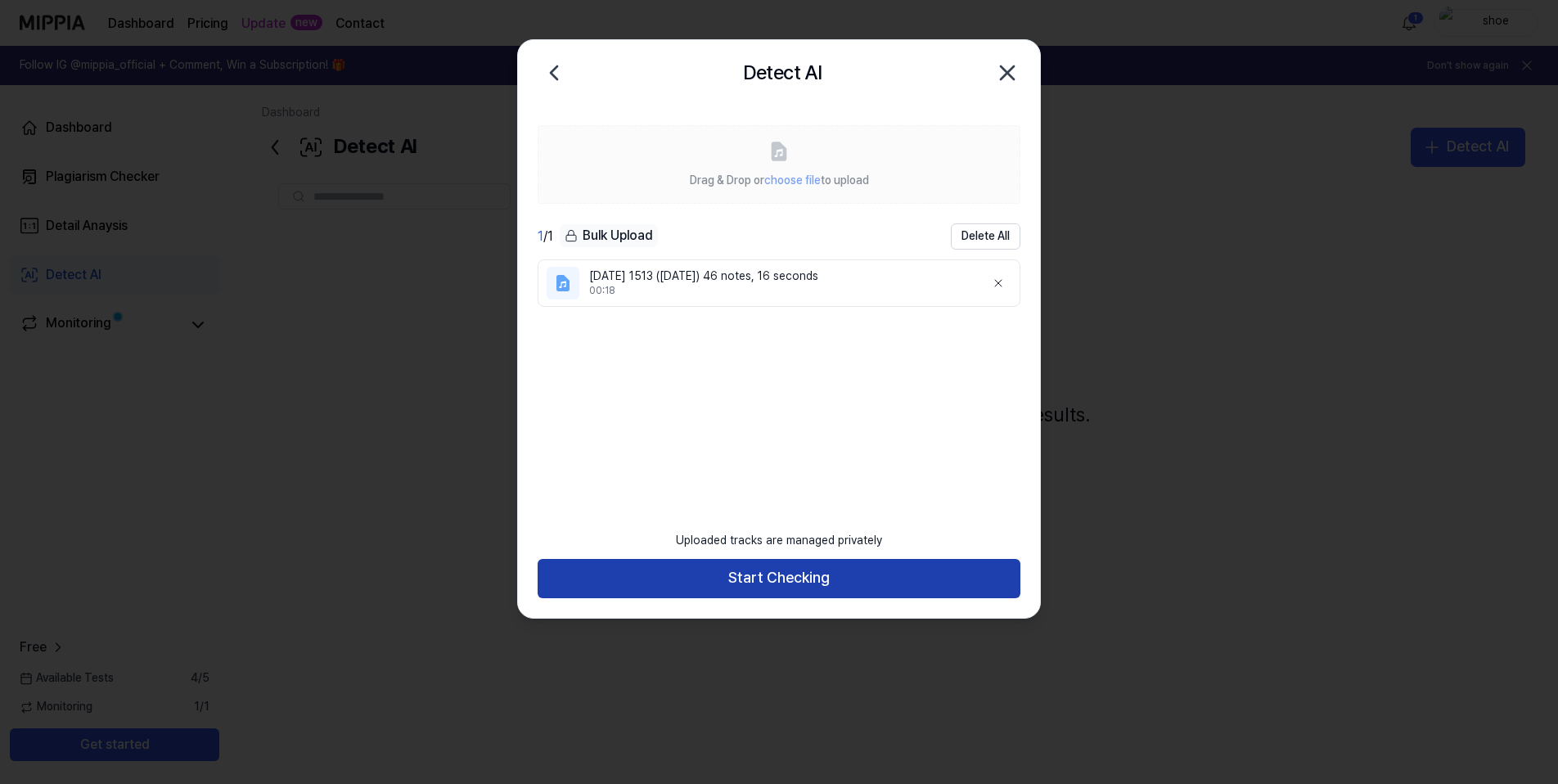
click at [806, 584] on button "Start Checking" at bounding box center [779, 578] width 483 height 40
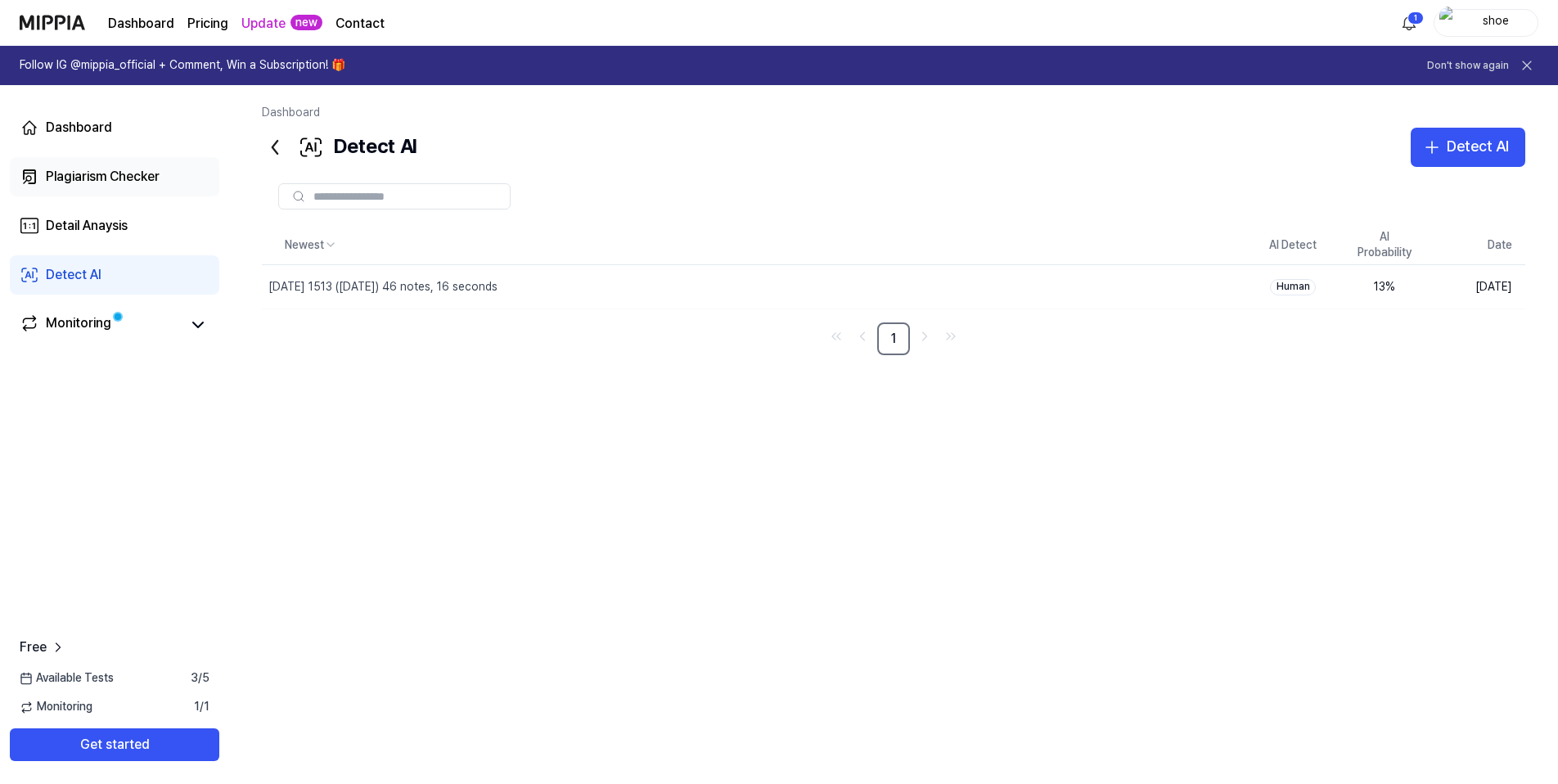
click at [92, 172] on div "Plagiarism Checker" at bounding box center [102, 177] width 114 height 19
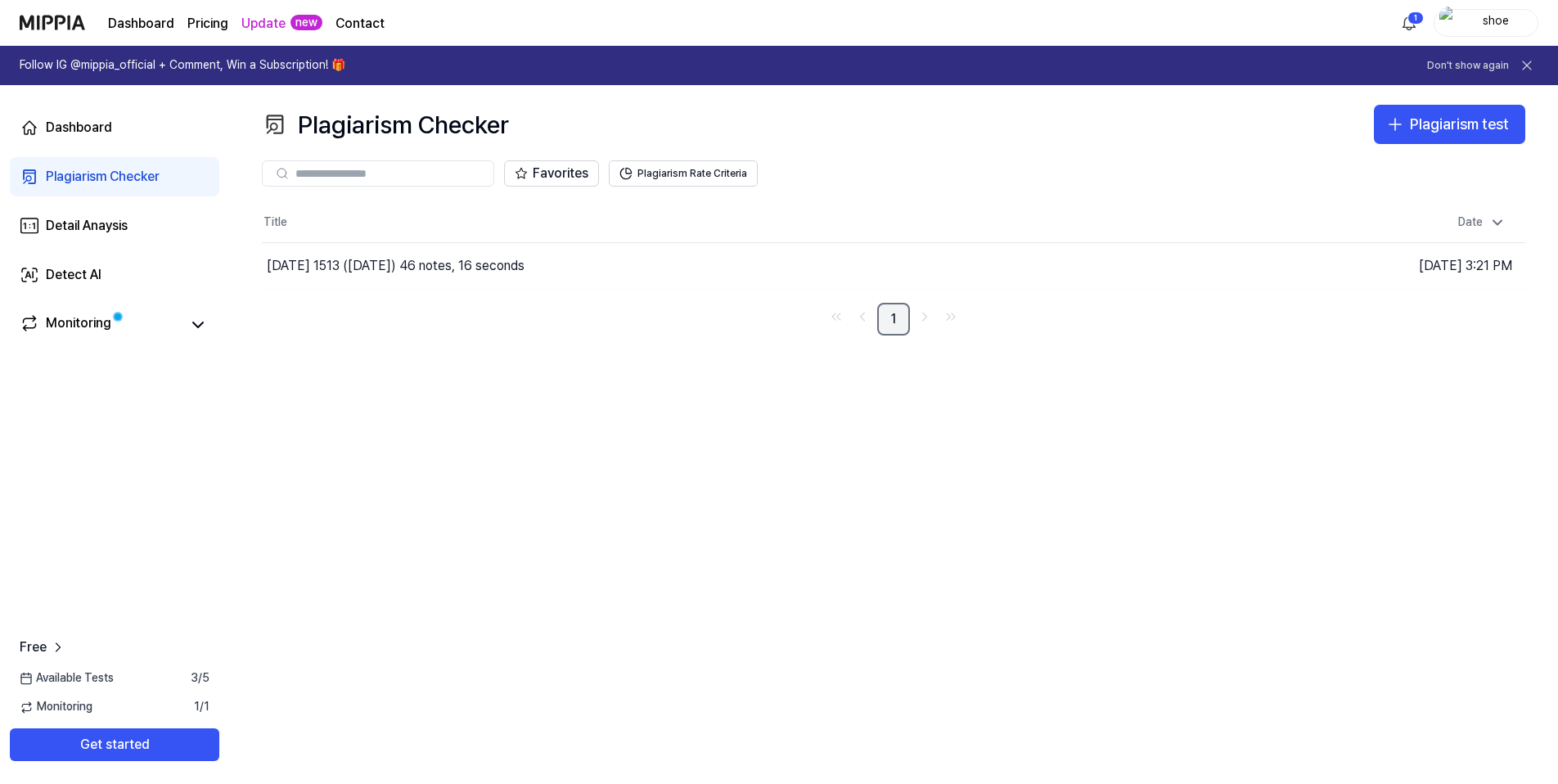
click at [886, 319] on link "1" at bounding box center [893, 319] width 33 height 33
click at [1094, 262] on button "Go to Results" at bounding box center [1093, 266] width 87 height 26
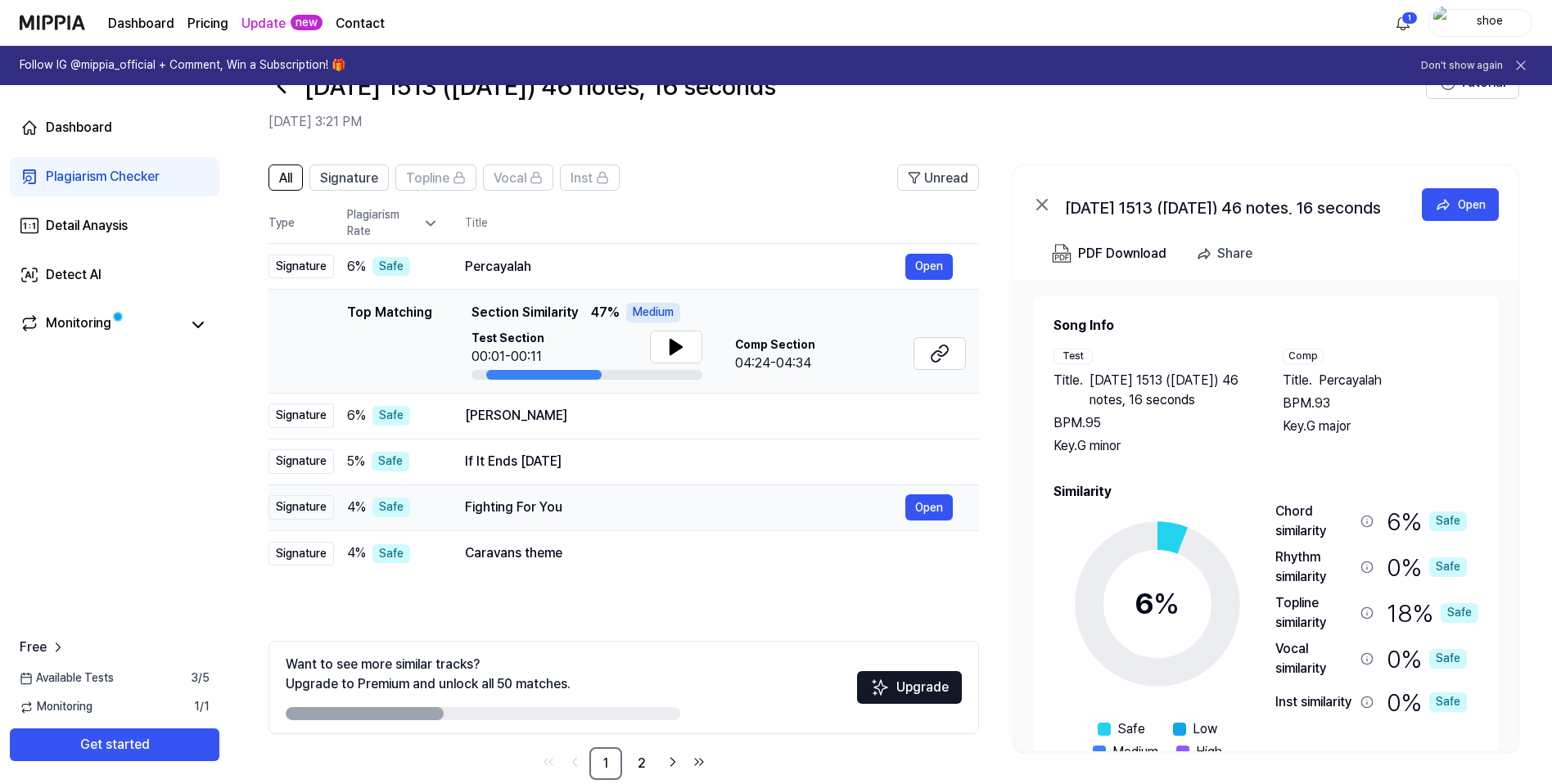
scroll to position [80, 0]
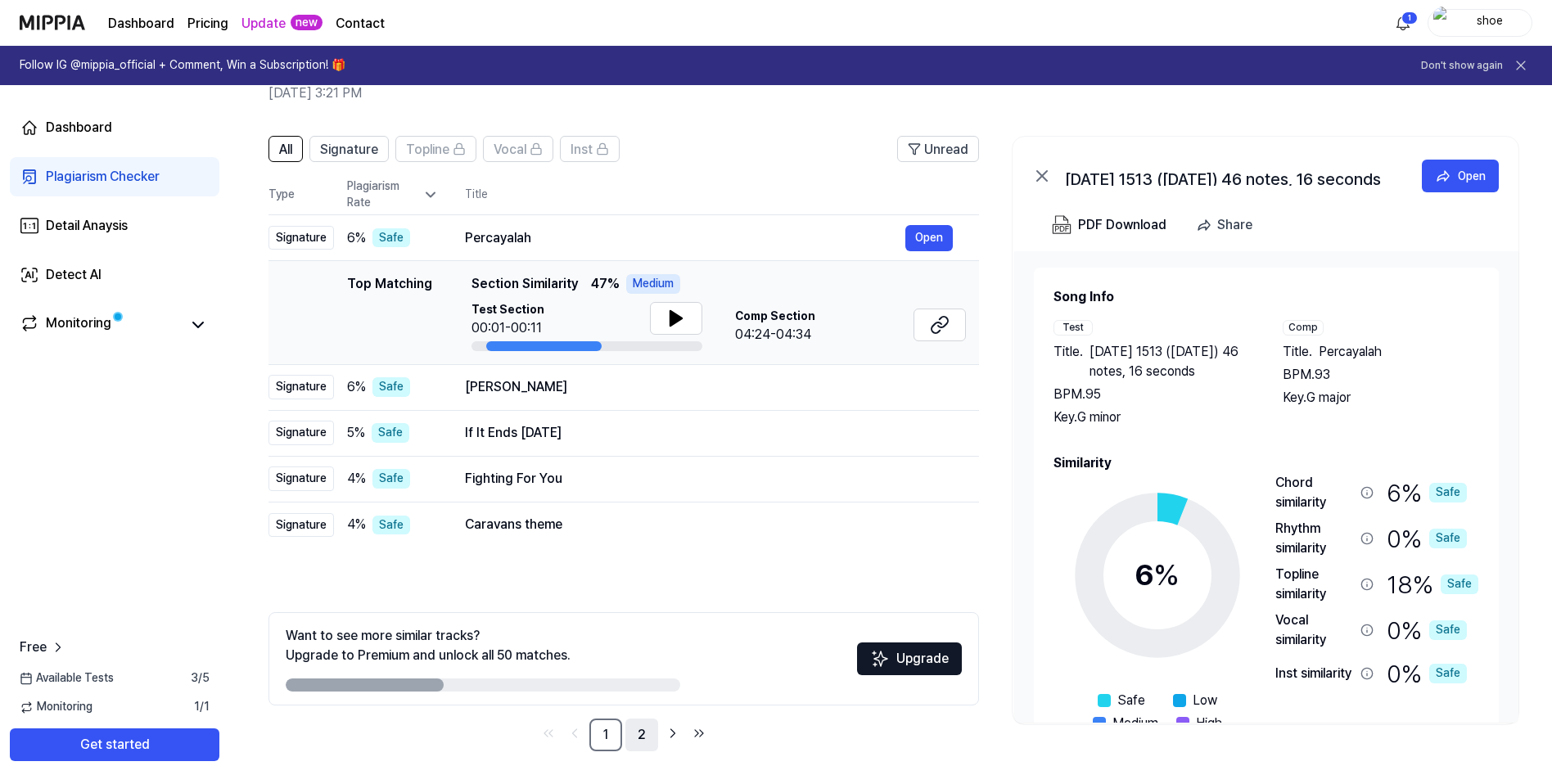
click at [643, 729] on link "2" at bounding box center [641, 734] width 33 height 33
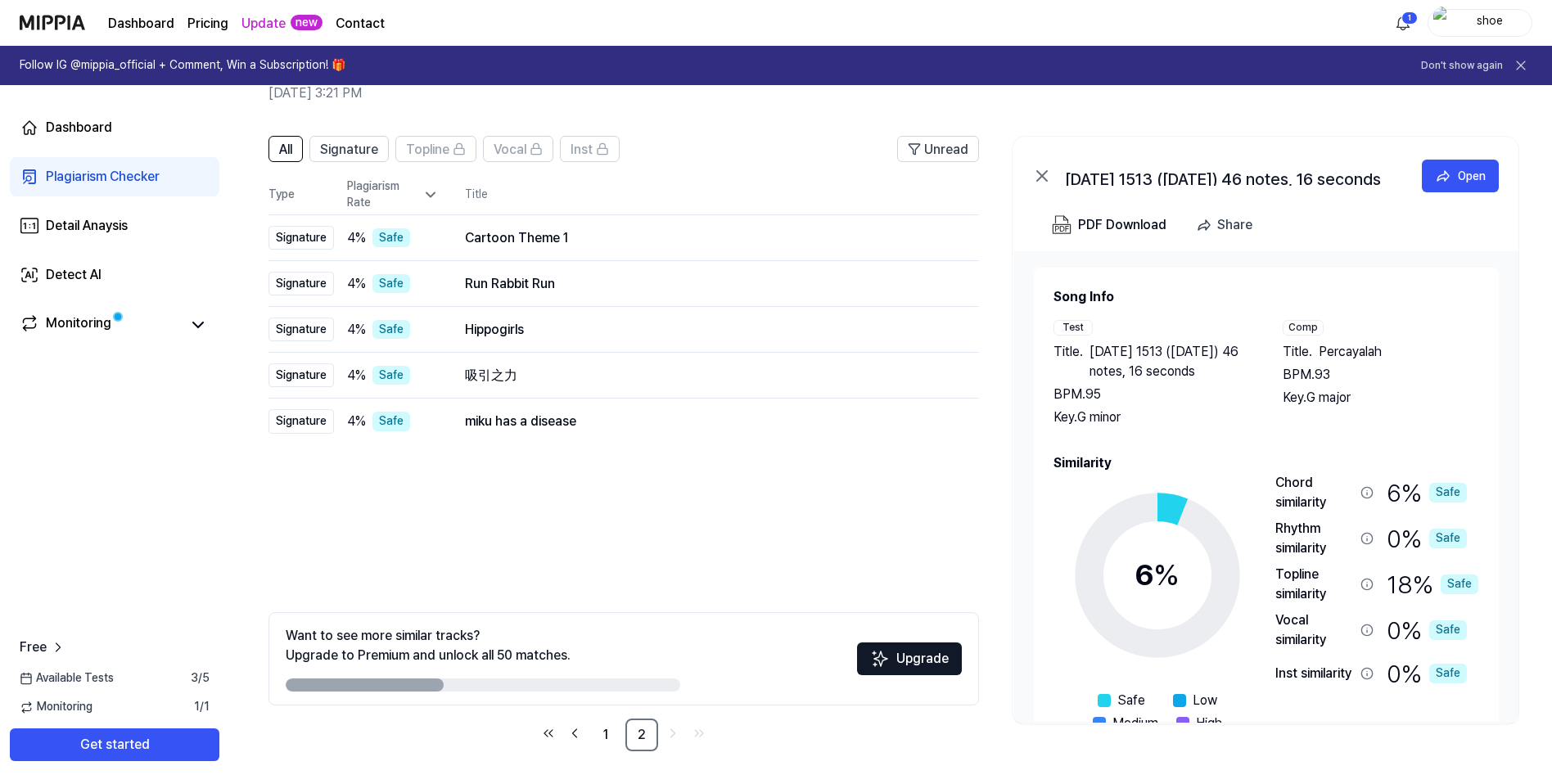
click at [1358, 348] on span "Percayalah" at bounding box center [1350, 352] width 63 height 19
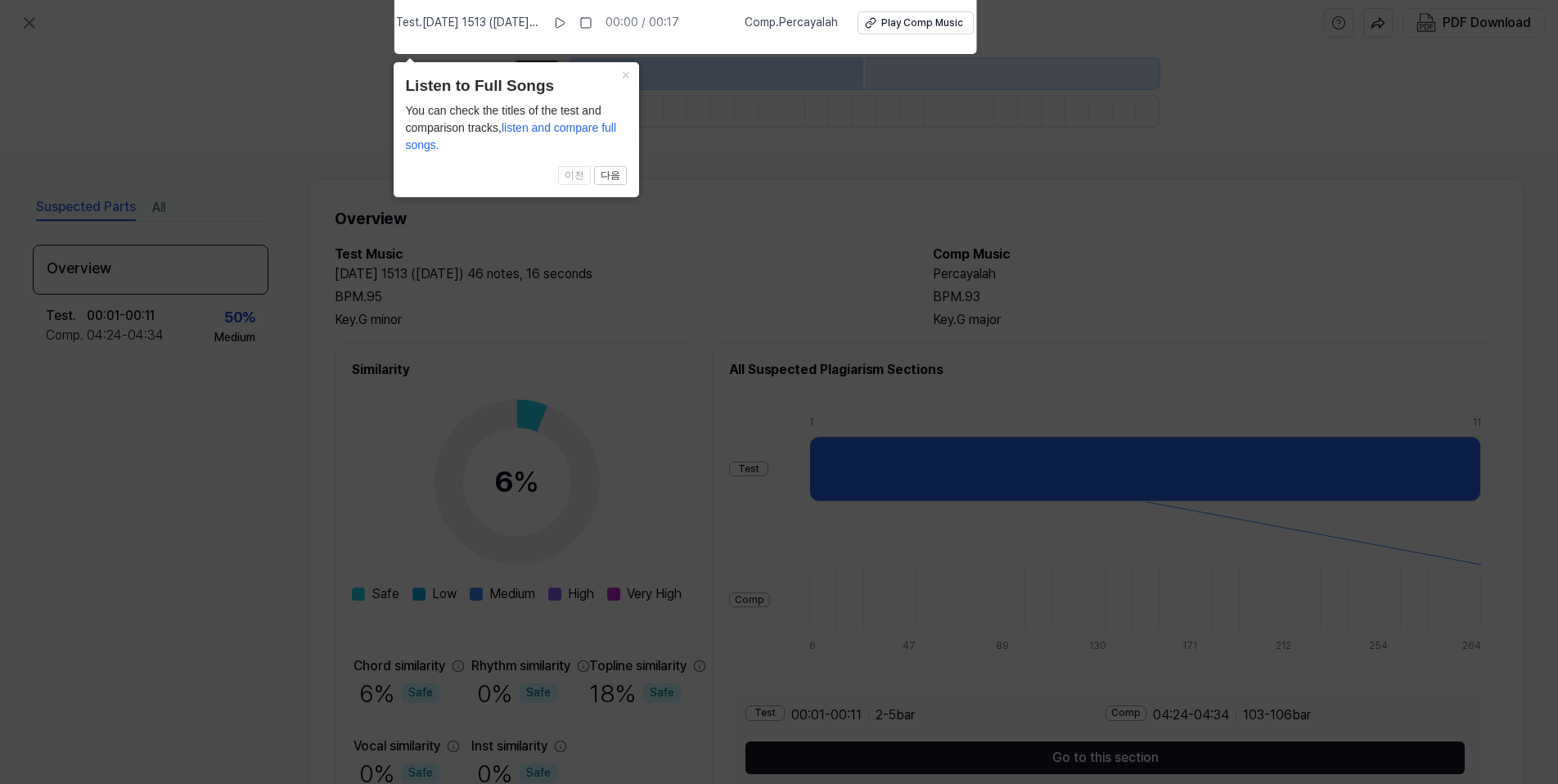
click at [534, 166] on span "이전 다음" at bounding box center [516, 176] width 221 height 19
click at [627, 73] on button "×" at bounding box center [626, 74] width 26 height 23
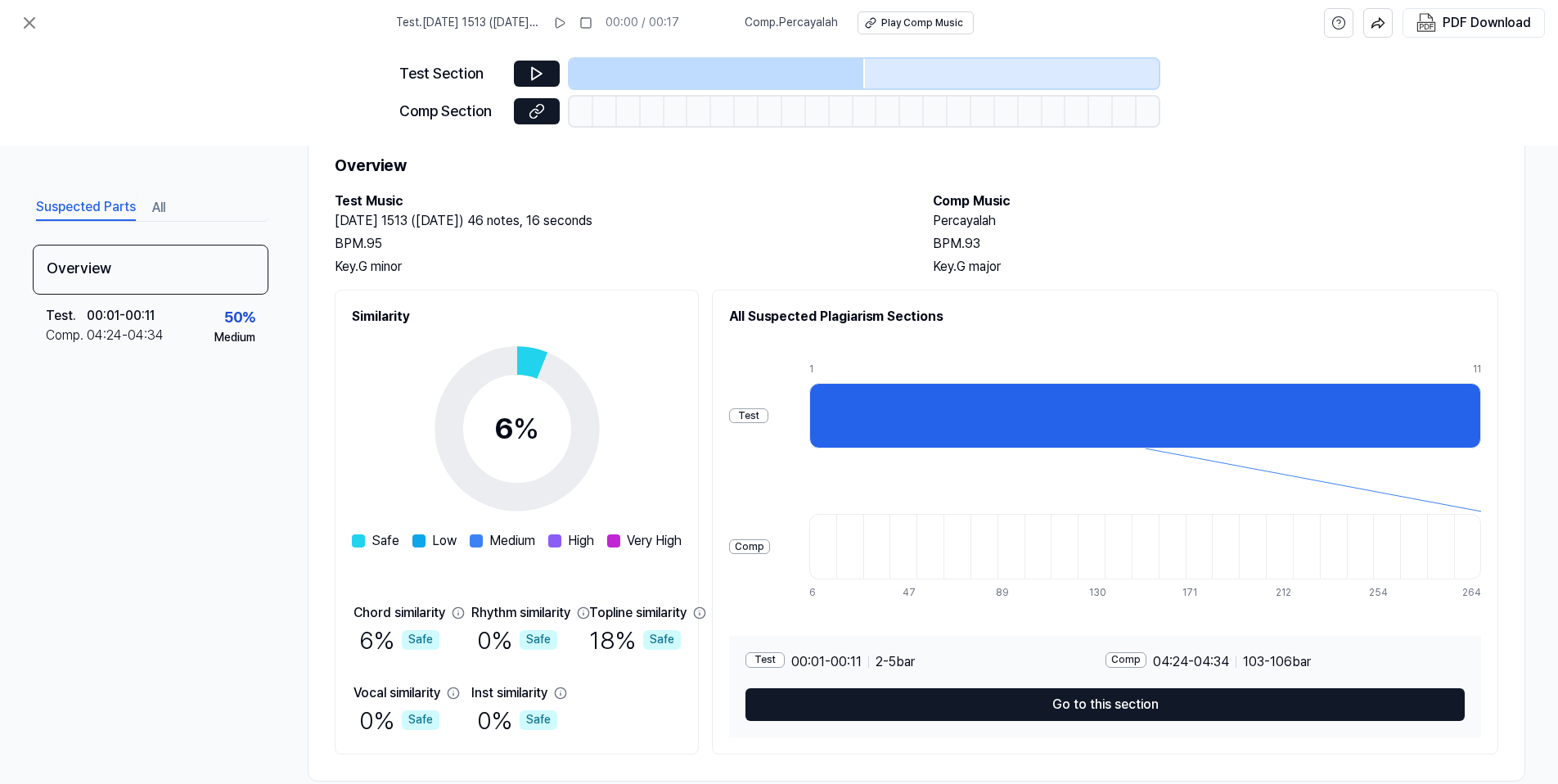
scroll to position [84, 0]
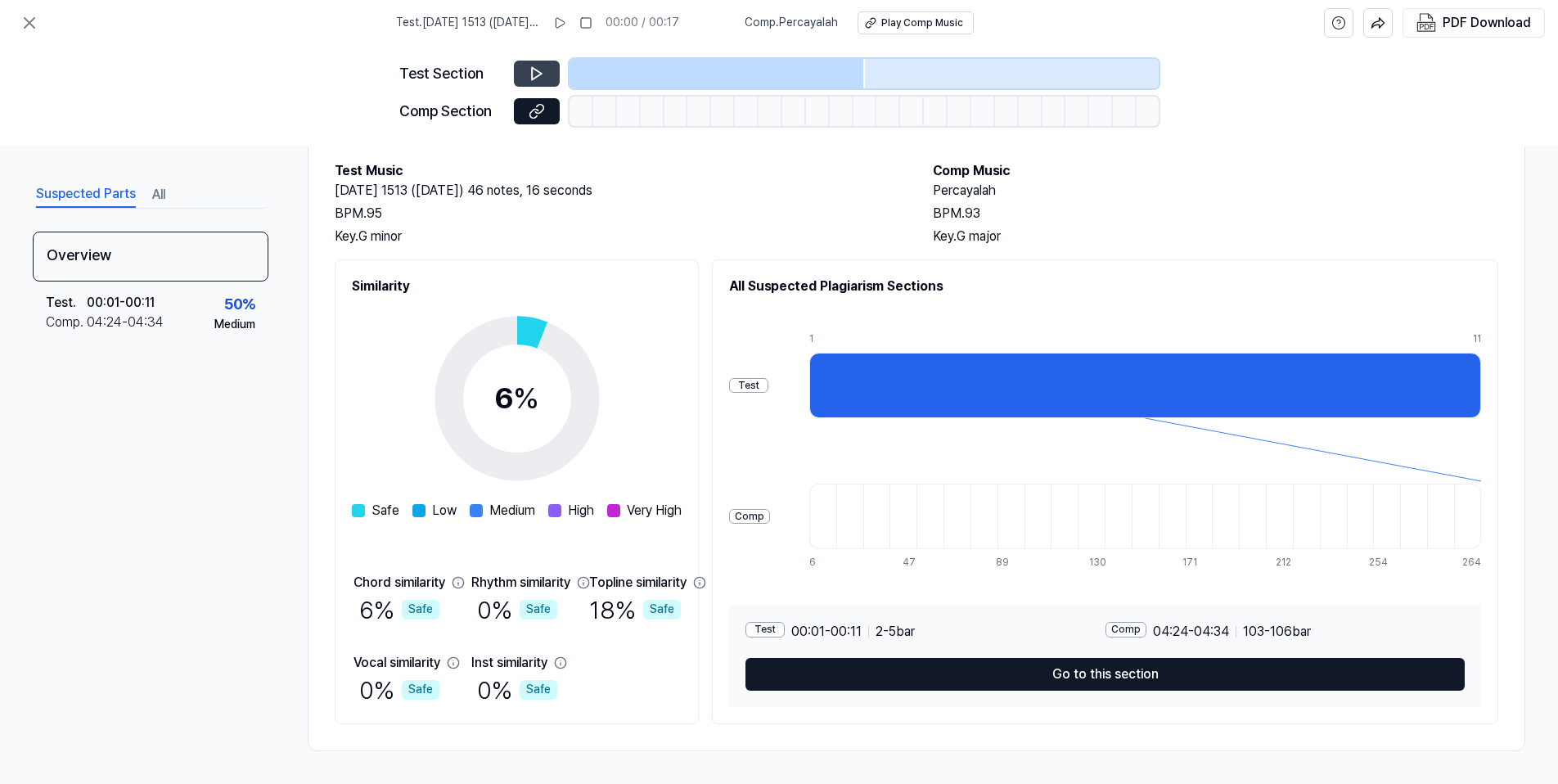
click at [541, 74] on icon at bounding box center [536, 74] width 10 height 12
click at [591, 71] on div at bounding box center [717, 73] width 296 height 29
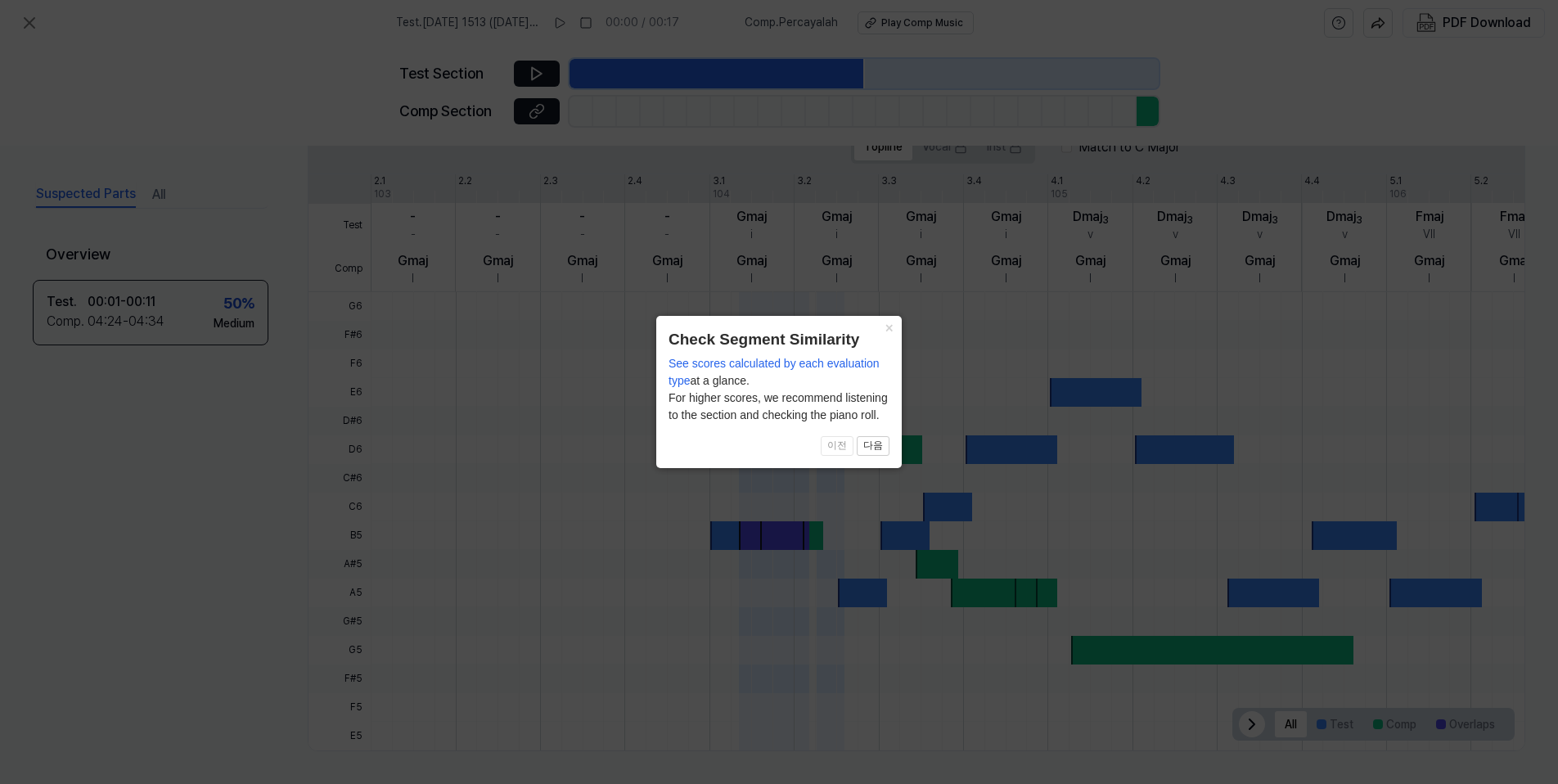
click at [208, 455] on icon at bounding box center [779, 392] width 1558 height 784
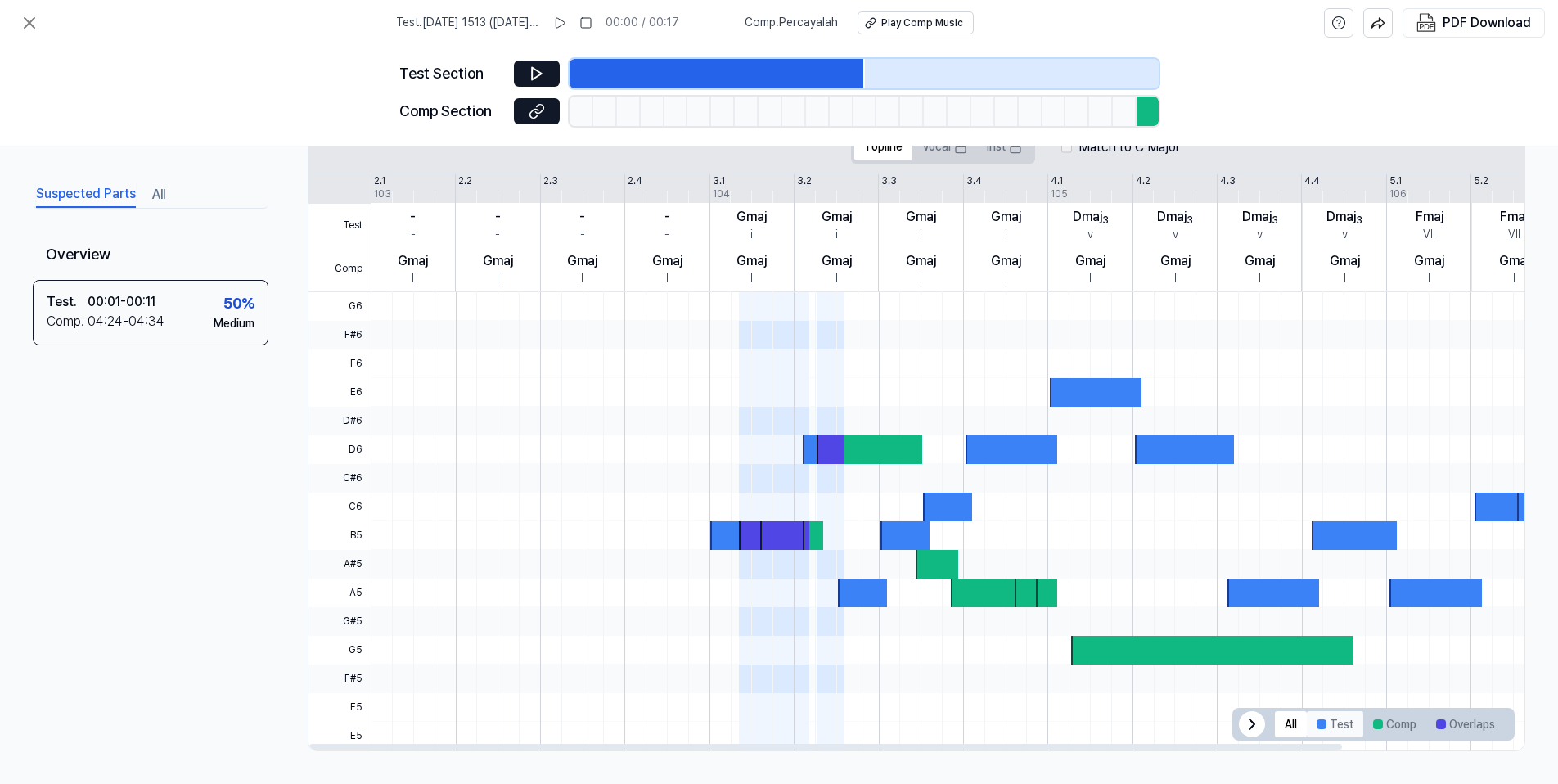
click at [1326, 720] on button "Test" at bounding box center [1335, 724] width 56 height 26
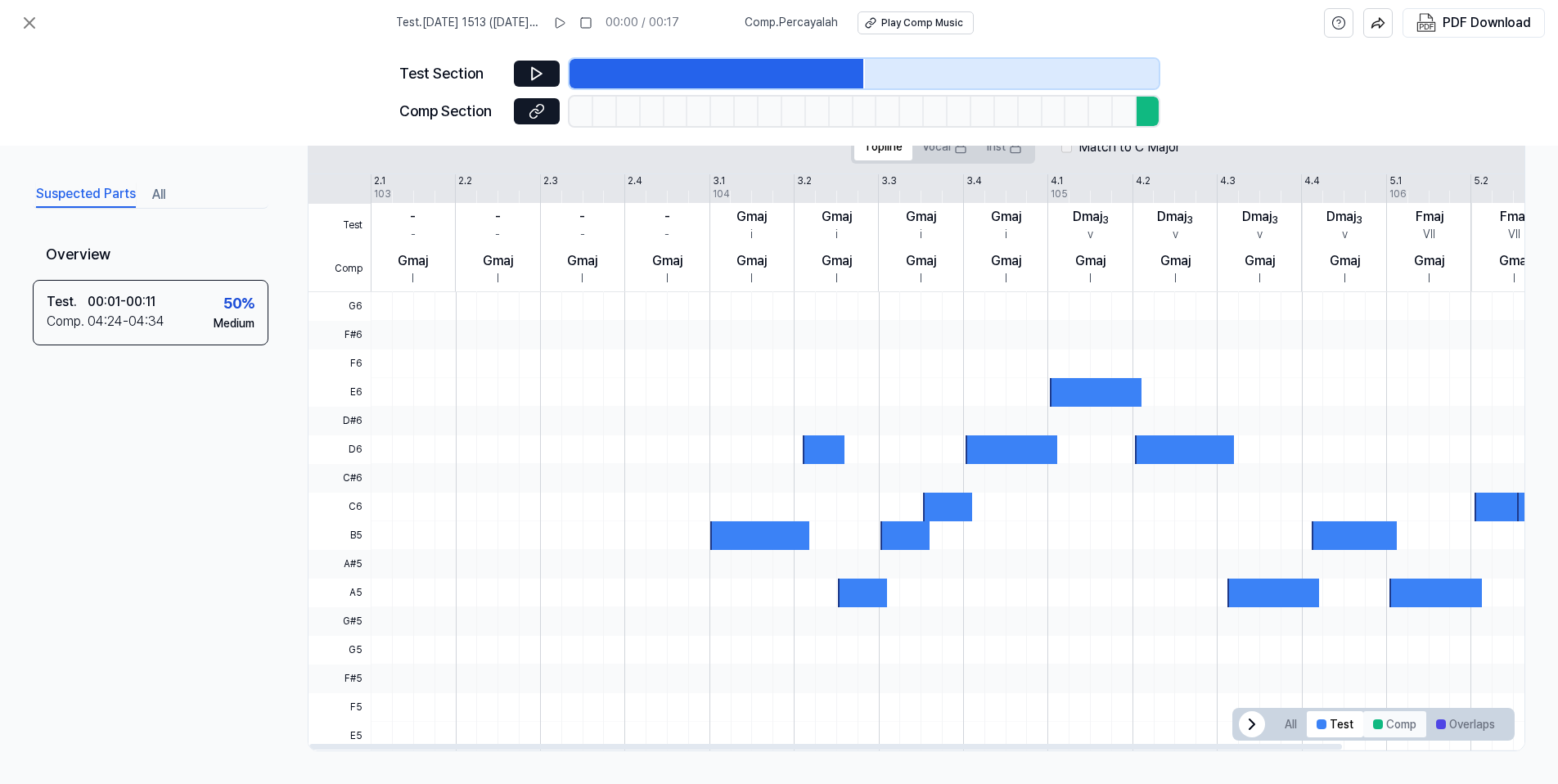
click at [1393, 729] on button "Comp" at bounding box center [1395, 724] width 63 height 26
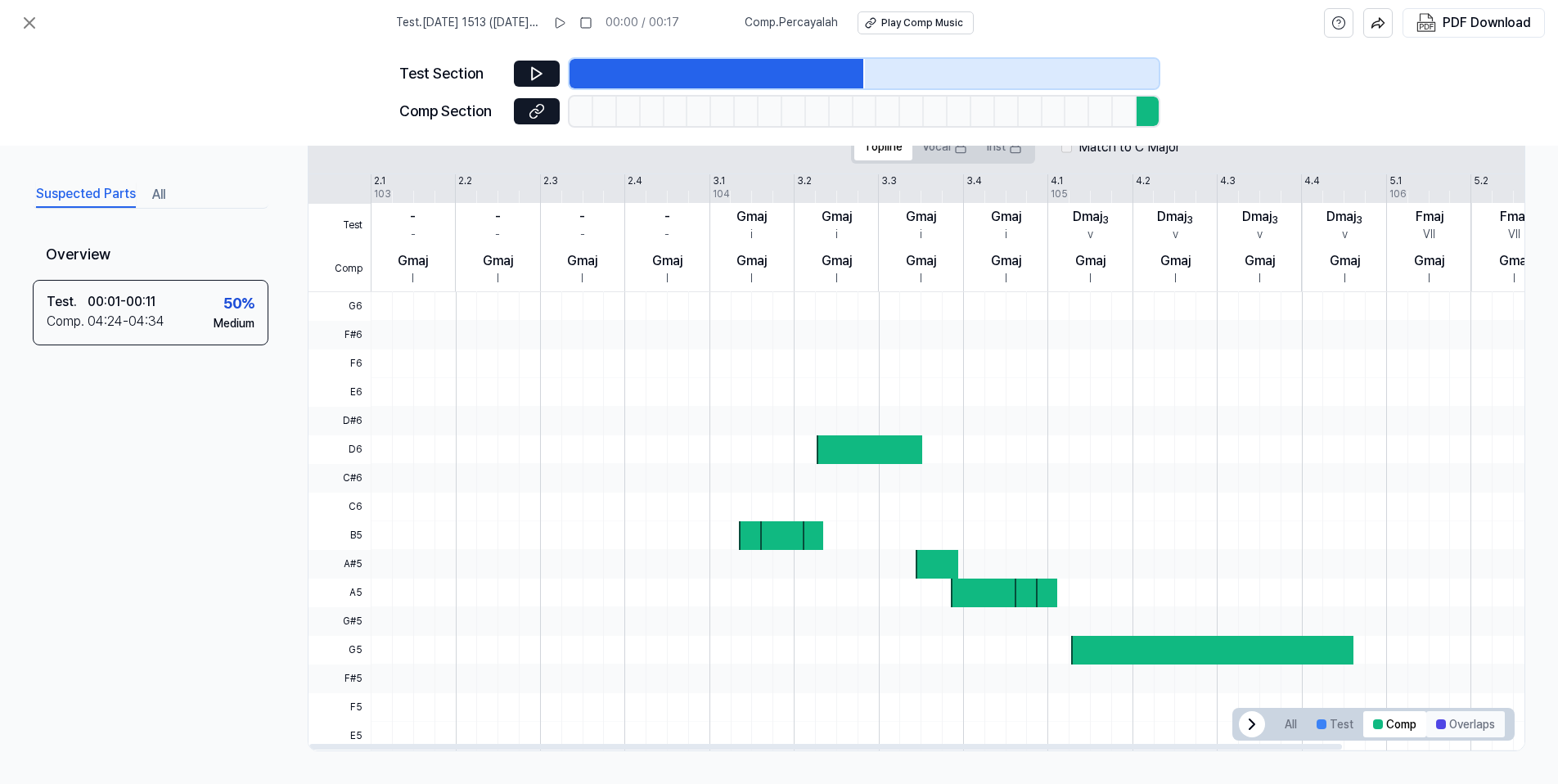
click at [1474, 724] on button "Overlaps" at bounding box center [1466, 724] width 78 height 26
